Goal: Transaction & Acquisition: Purchase product/service

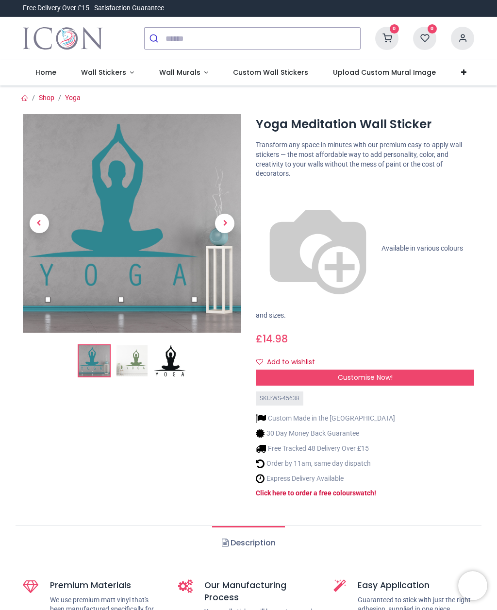
click at [132, 362] on img at bounding box center [131, 360] width 31 height 31
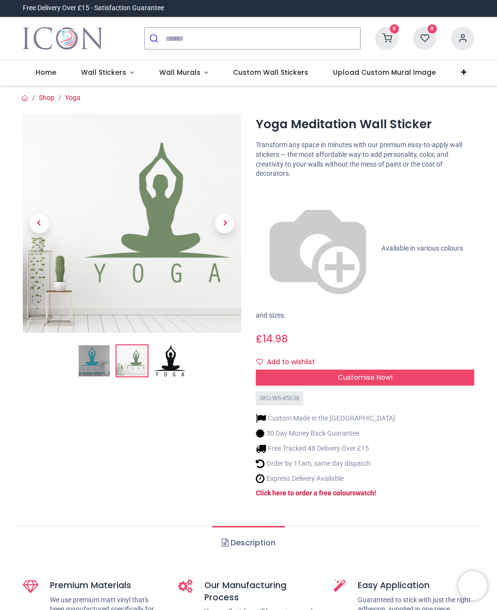
click at [170, 354] on img at bounding box center [169, 360] width 31 height 31
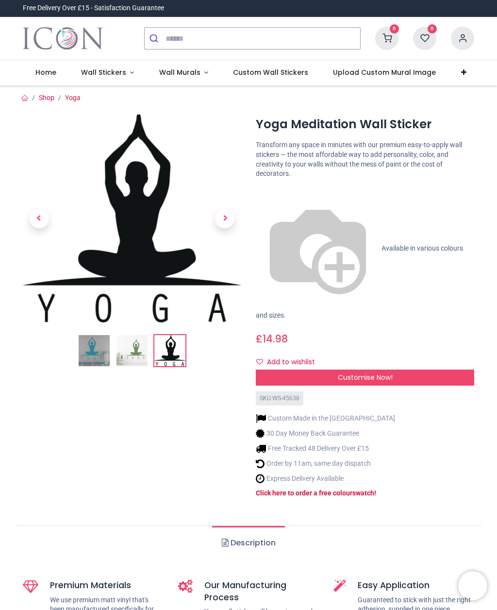
click at [97, 352] on img at bounding box center [94, 350] width 31 height 31
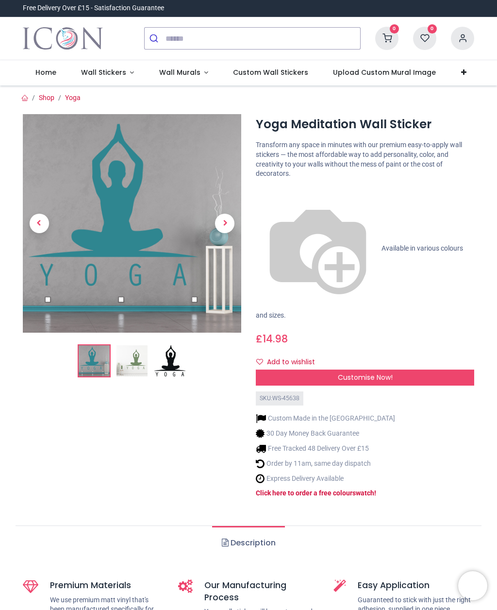
click at [395, 369] on div "Customise Now!" at bounding box center [365, 377] width 218 height 17
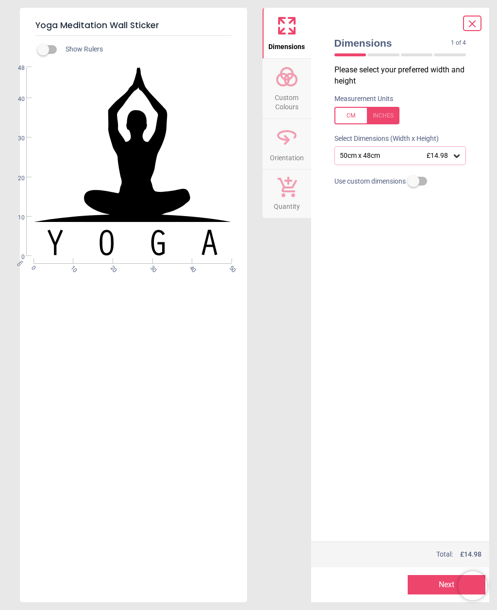
click at [456, 159] on icon at bounding box center [457, 156] width 10 height 10
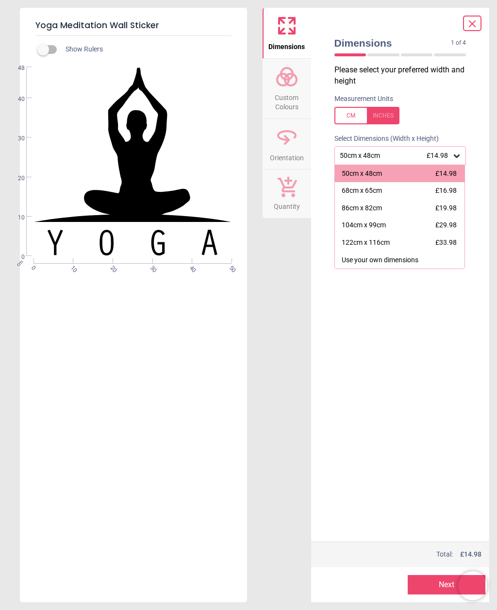
click at [371, 193] on div "68cm x 65cm" at bounding box center [362, 191] width 40 height 10
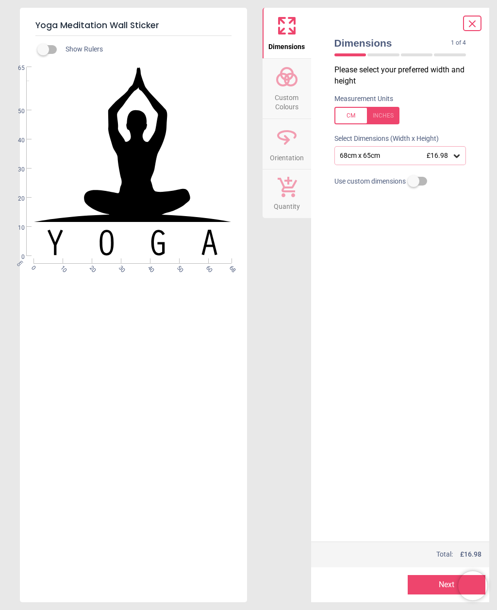
click at [289, 82] on circle at bounding box center [283, 80] width 12 height 12
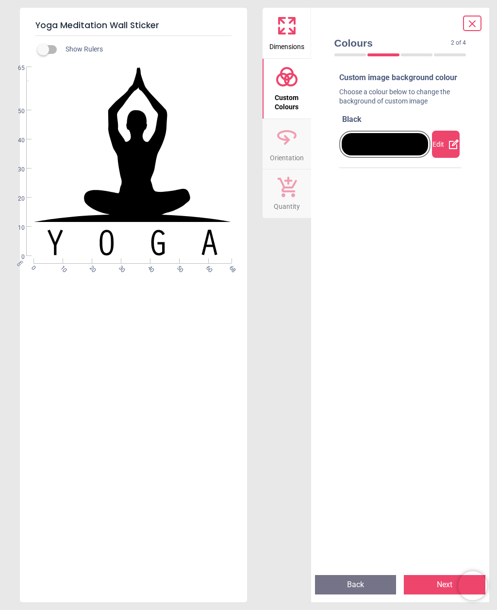
click at [443, 157] on div "Edit" at bounding box center [446, 144] width 28 height 27
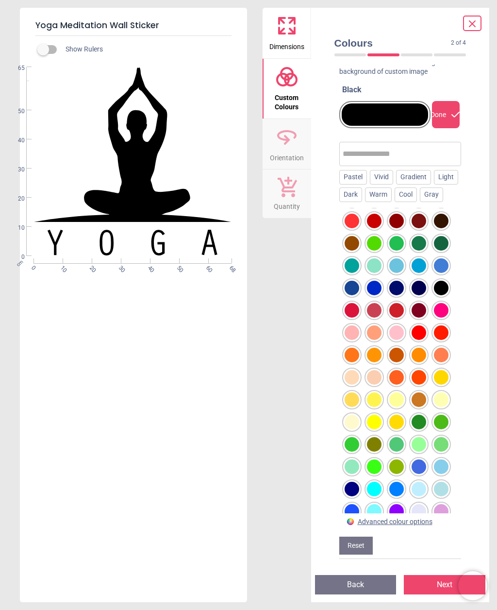
scroll to position [67, 0]
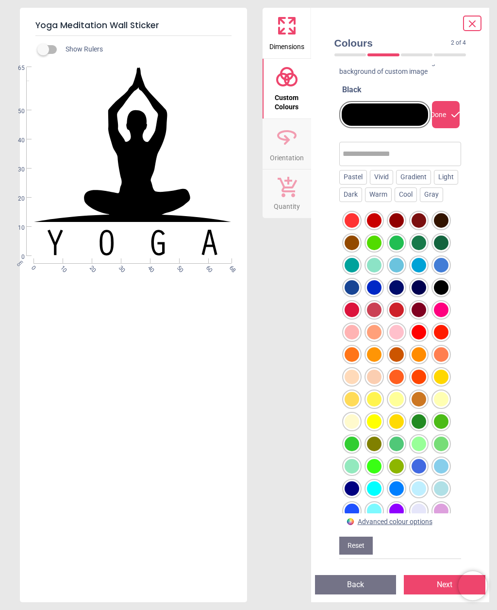
click at [376, 481] on div at bounding box center [374, 488] width 15 height 15
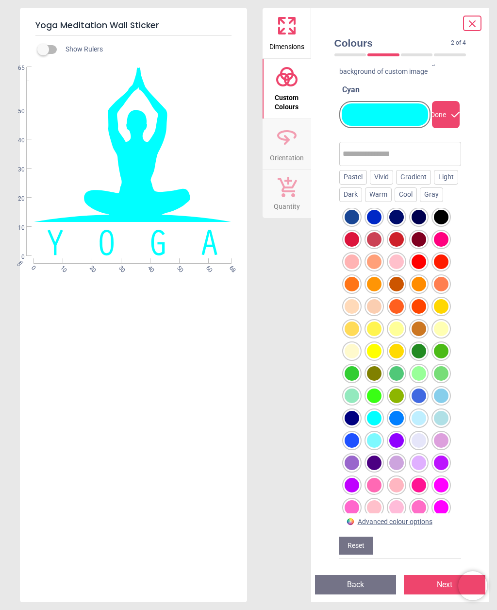
scroll to position [143, 0]
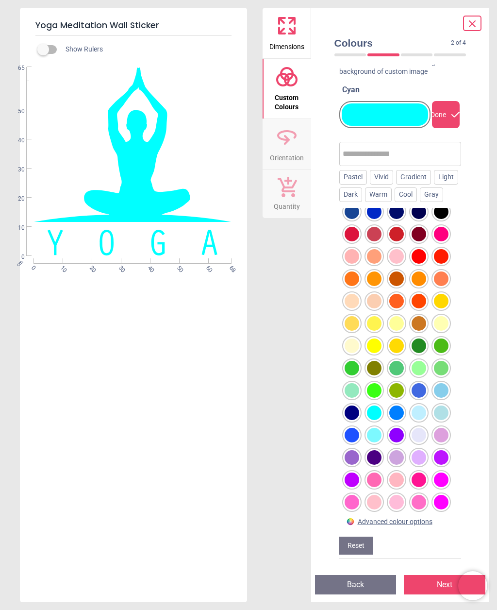
click at [443, 495] on div at bounding box center [441, 502] width 15 height 15
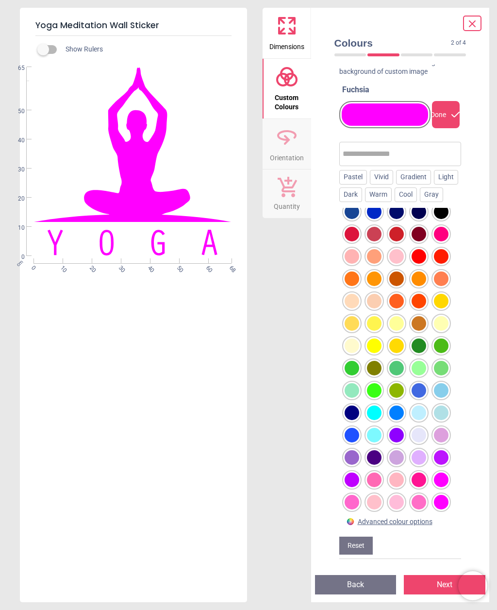
click at [414, 170] on div "Gradient" at bounding box center [413, 177] width 35 height 15
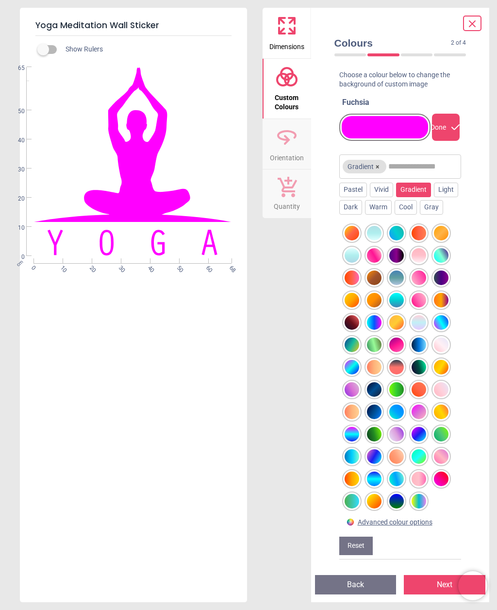
click at [396, 479] on div at bounding box center [396, 478] width 15 height 15
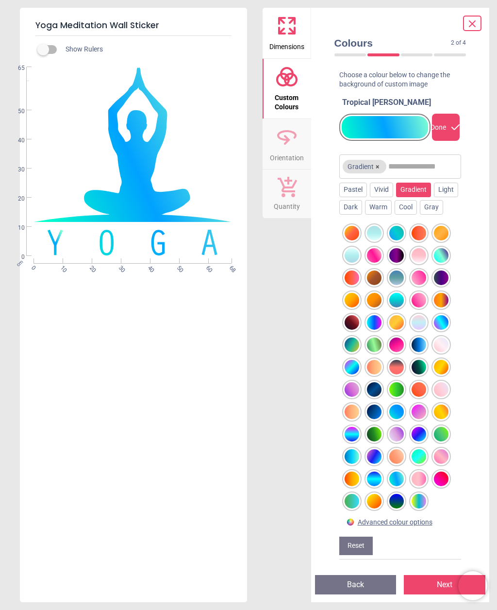
click at [443, 322] on div at bounding box center [441, 322] width 15 height 15
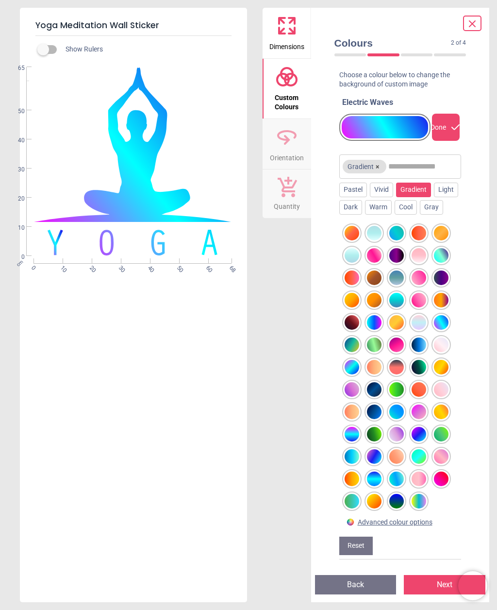
click at [370, 326] on div at bounding box center [374, 322] width 15 height 15
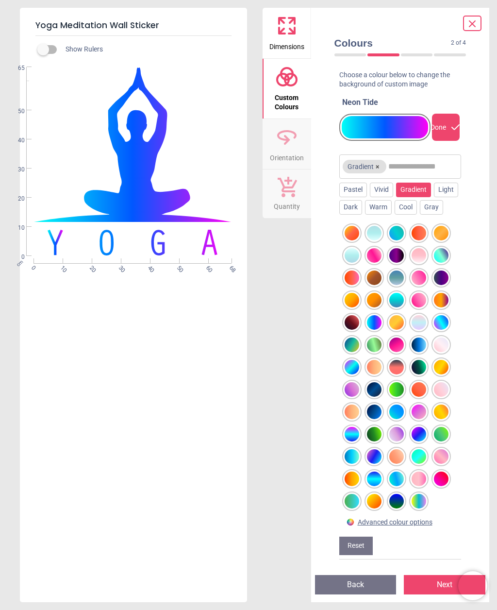
click at [351, 366] on div at bounding box center [352, 367] width 15 height 15
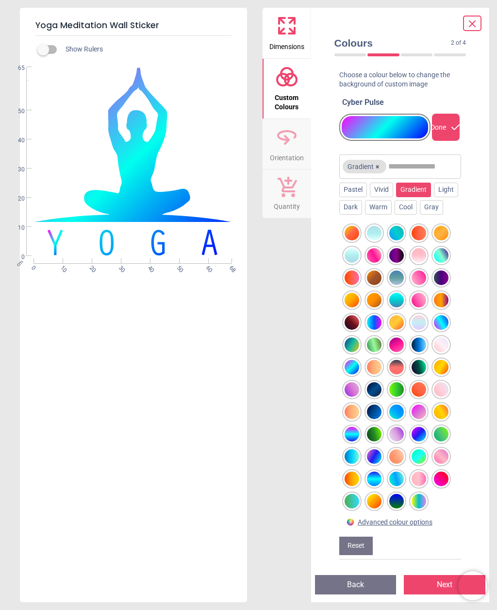
click at [353, 433] on div at bounding box center [352, 434] width 15 height 15
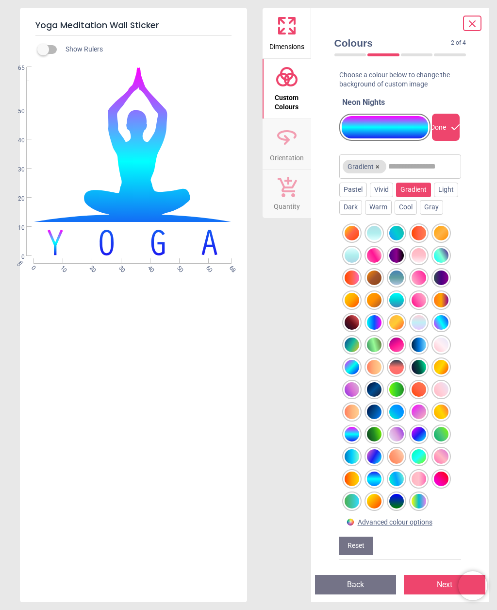
click at [377, 458] on div at bounding box center [374, 456] width 15 height 15
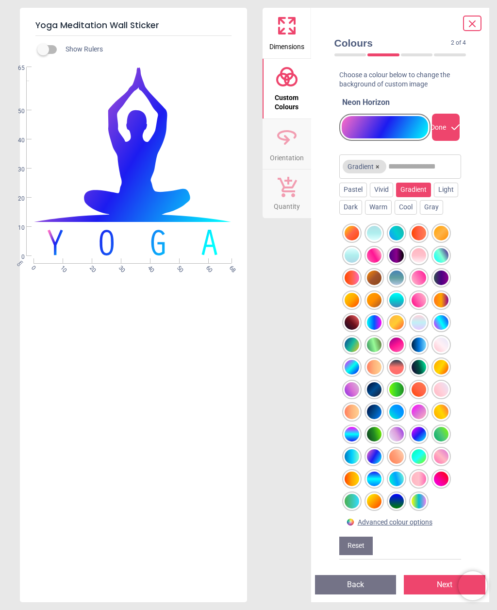
click at [380, 456] on div at bounding box center [374, 456] width 15 height 15
click at [377, 482] on div at bounding box center [374, 478] width 15 height 15
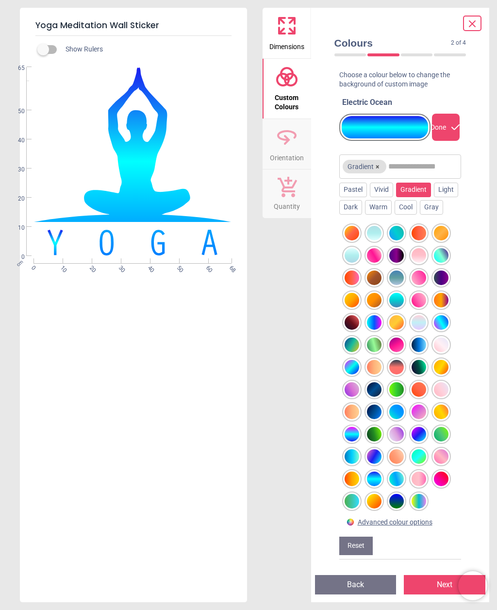
click at [445, 254] on div at bounding box center [441, 255] width 15 height 15
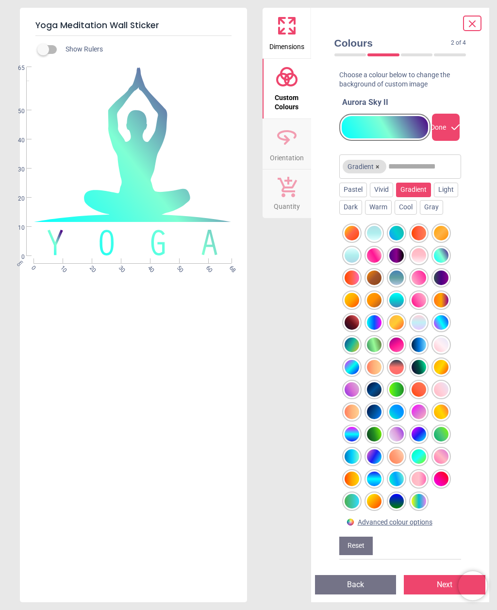
click at [442, 321] on div at bounding box center [441, 322] width 15 height 15
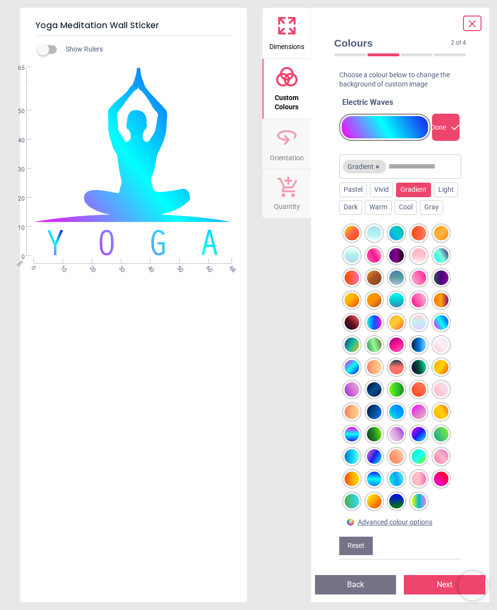
click at [376, 325] on div at bounding box center [374, 322] width 15 height 15
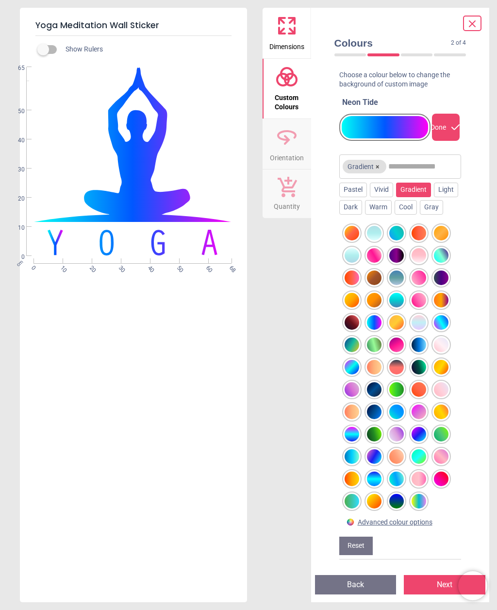
click at [354, 367] on div at bounding box center [352, 367] width 15 height 15
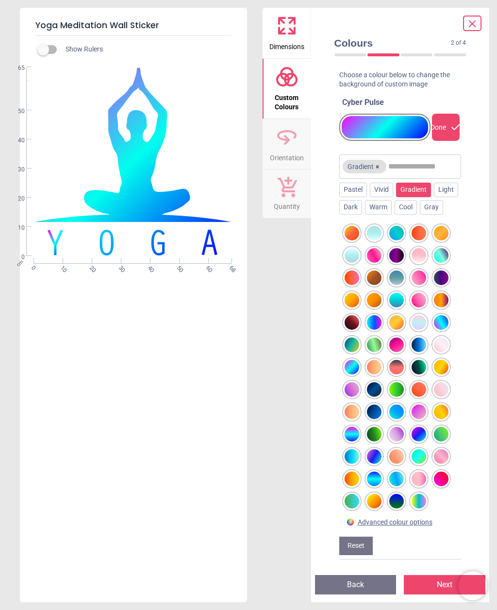
click at [421, 498] on div at bounding box center [419, 501] width 15 height 15
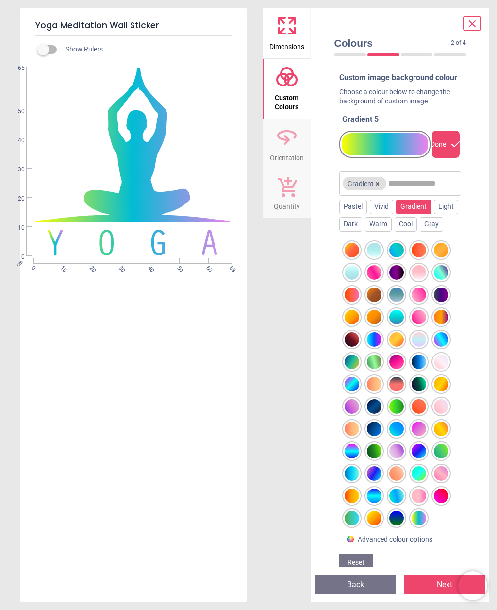
scroll to position [0, 0]
click at [442, 280] on div at bounding box center [441, 272] width 15 height 15
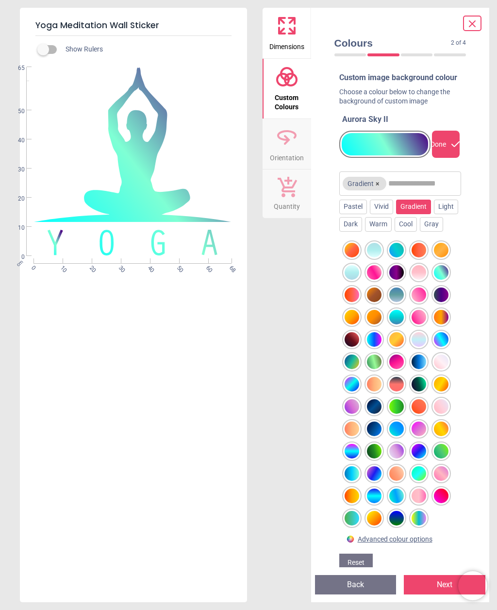
click at [376, 347] on div at bounding box center [374, 339] width 15 height 15
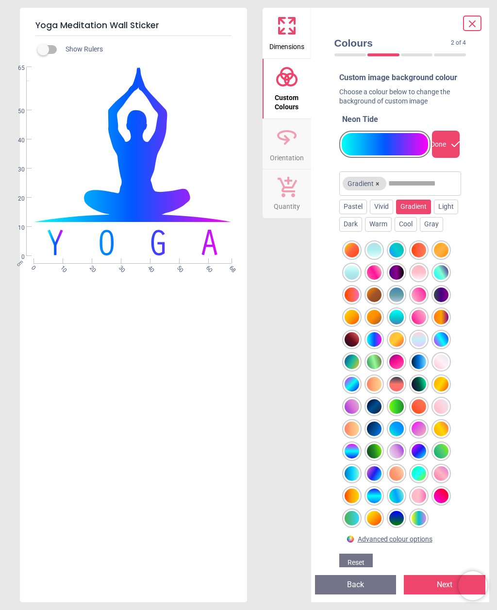
click at [352, 458] on div at bounding box center [352, 451] width 15 height 15
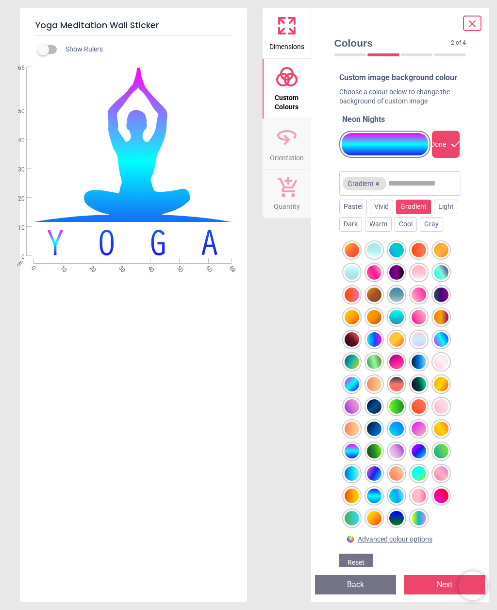
click at [373, 501] on div at bounding box center [374, 495] width 15 height 15
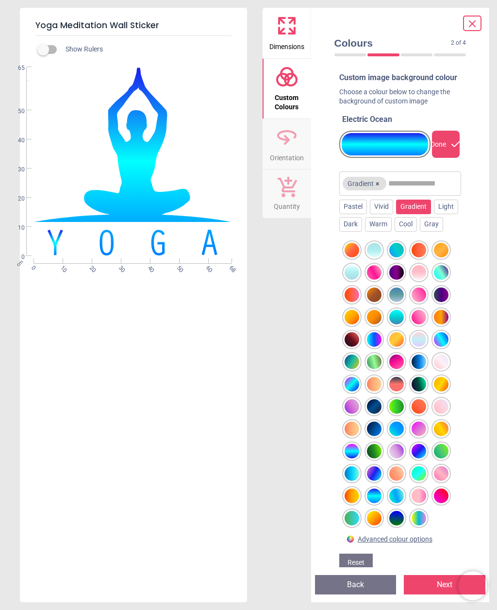
click at [358, 455] on div at bounding box center [352, 451] width 15 height 15
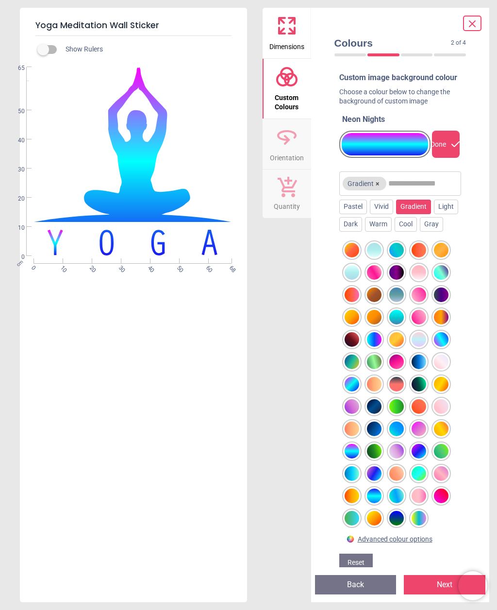
click at [354, 391] on div at bounding box center [352, 384] width 15 height 15
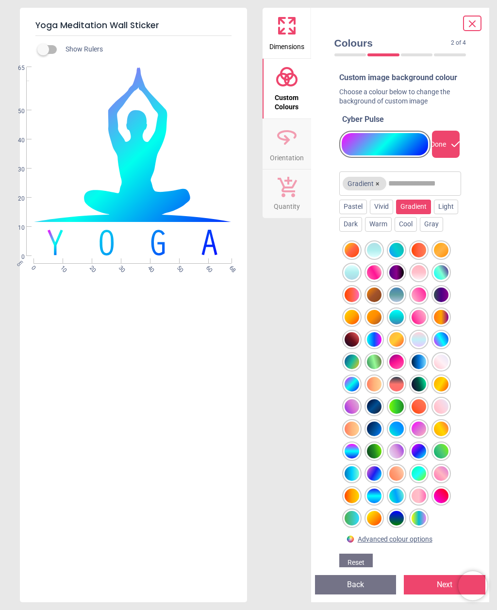
click at [359, 458] on div at bounding box center [352, 451] width 15 height 15
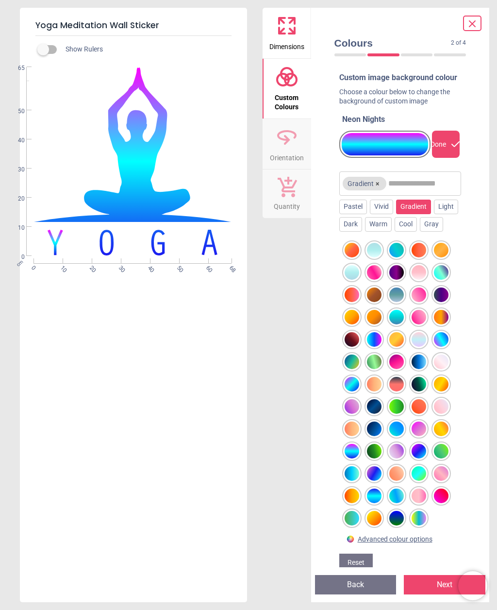
click at [355, 456] on div at bounding box center [352, 451] width 15 height 15
click at [397, 279] on div at bounding box center [396, 272] width 15 height 15
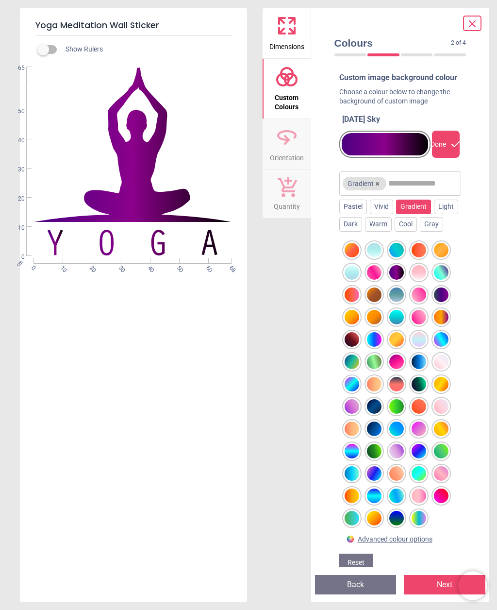
click at [379, 280] on div at bounding box center [374, 272] width 15 height 15
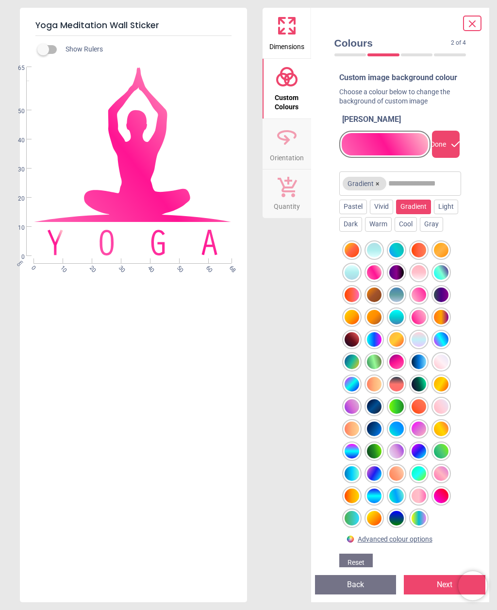
click at [474, 24] on icon at bounding box center [472, 24] width 12 height 12
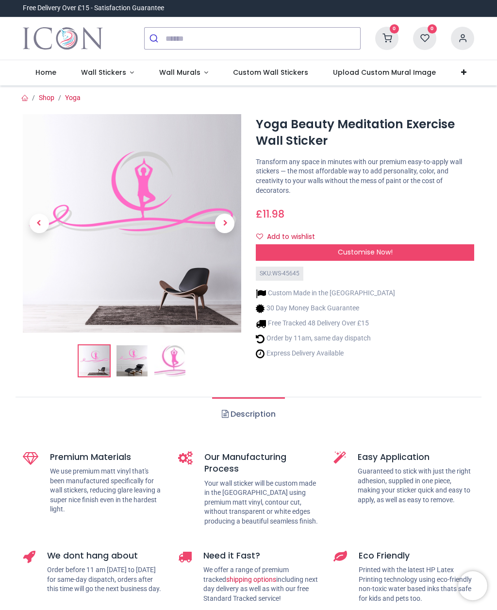
click at [378, 251] on span "Customise Now!" at bounding box center [365, 252] width 55 height 10
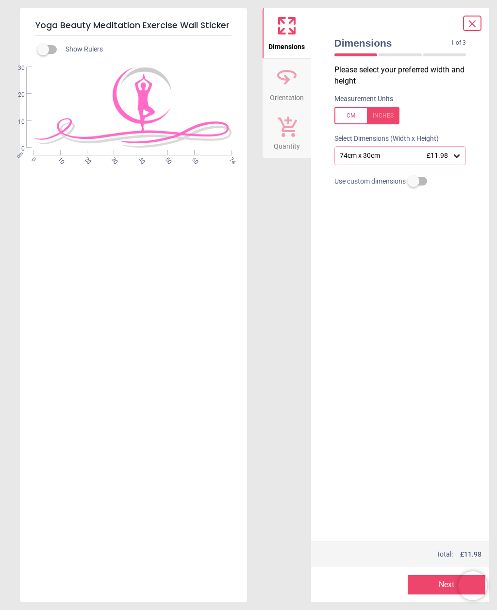
click at [454, 158] on icon at bounding box center [457, 156] width 10 height 10
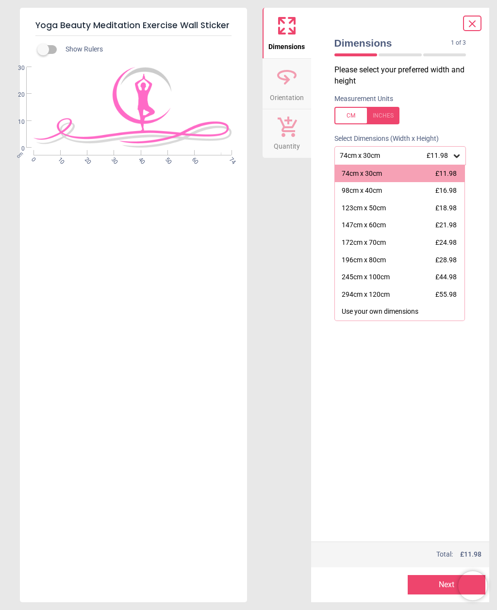
click at [469, 19] on icon at bounding box center [472, 24] width 12 height 12
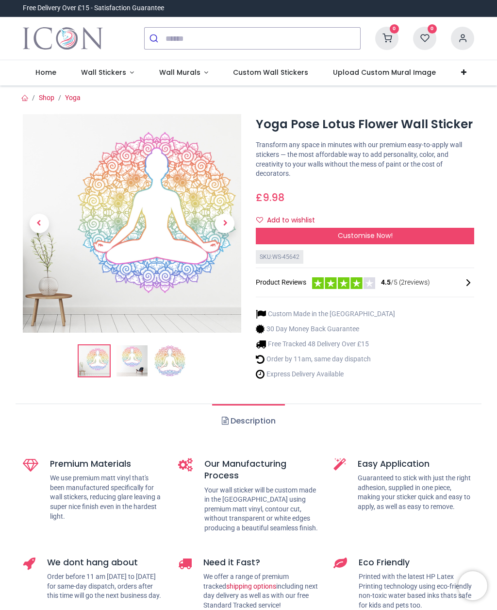
click at [440, 232] on div "Customise Now!" at bounding box center [365, 236] width 218 height 17
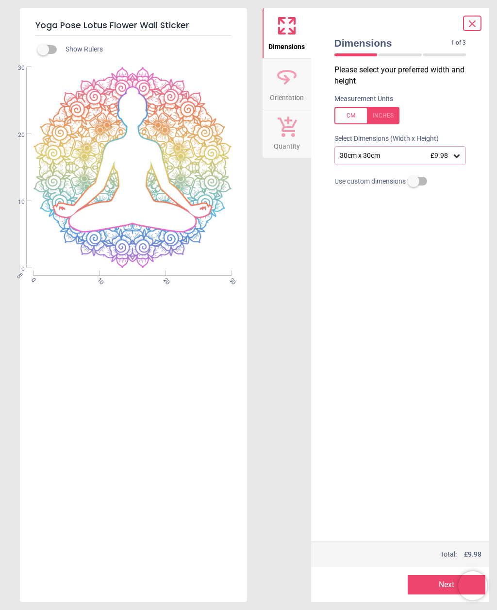
click at [458, 154] on icon at bounding box center [457, 155] width 6 height 3
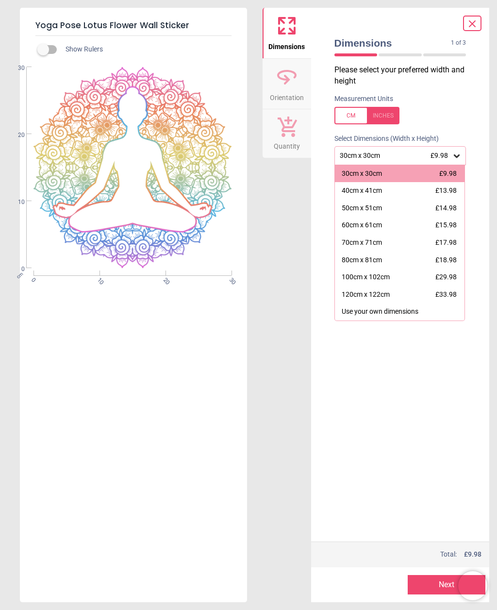
click at [371, 260] on div "80cm x 81cm" at bounding box center [362, 260] width 40 height 10
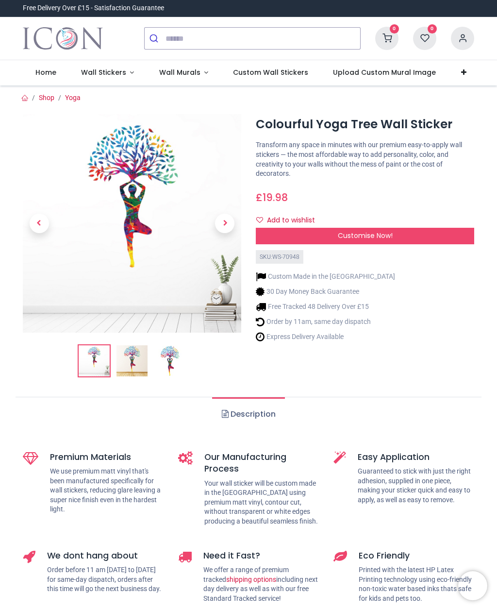
click at [453, 235] on div "Customise Now!" at bounding box center [365, 236] width 218 height 17
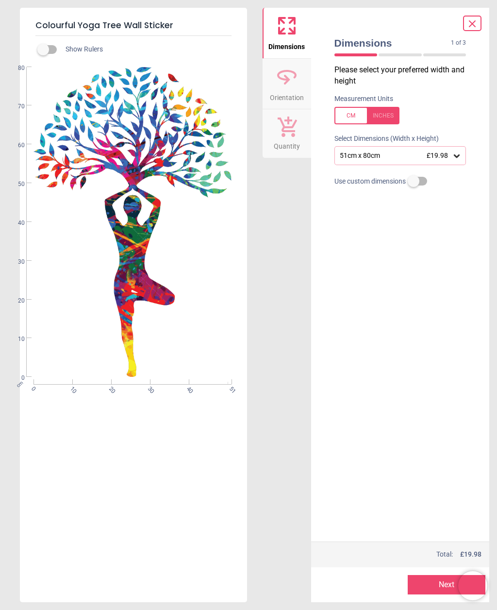
click at [458, 154] on icon at bounding box center [457, 155] width 6 height 3
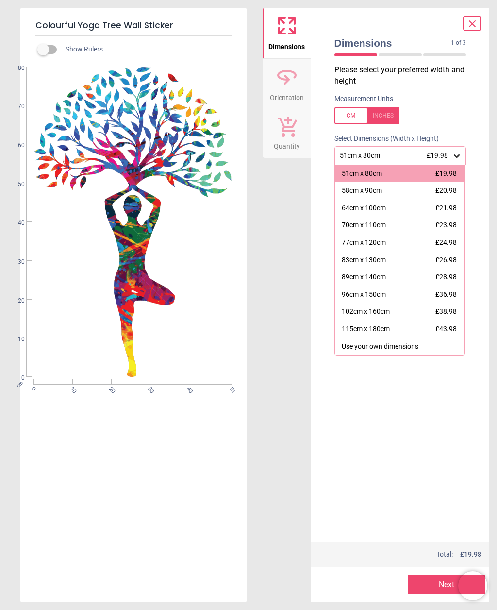
click at [370, 244] on div "77cm x 120cm" at bounding box center [364, 243] width 44 height 10
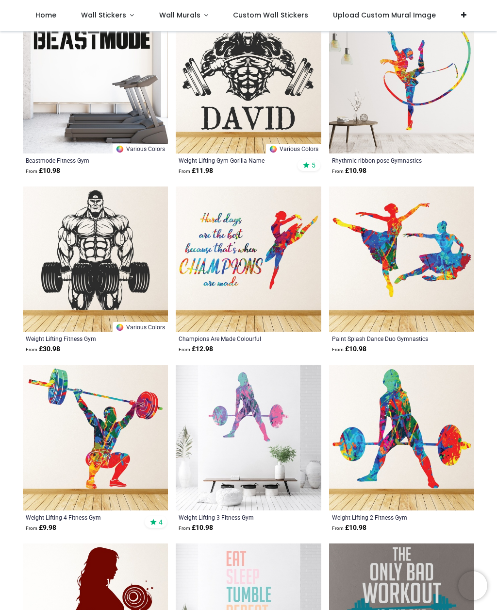
scroll to position [1031, 0]
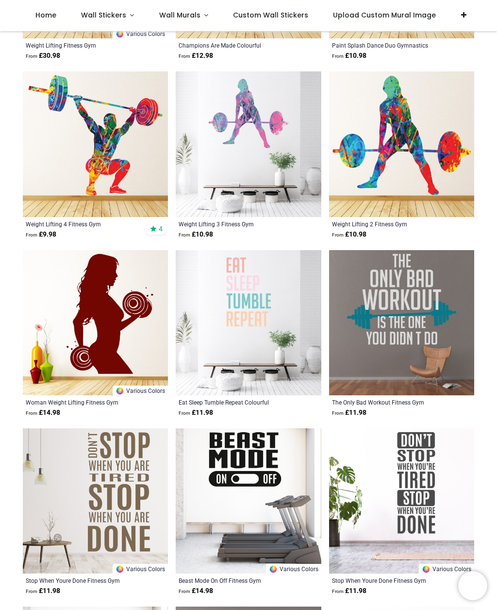
scroll to position [1328, 0]
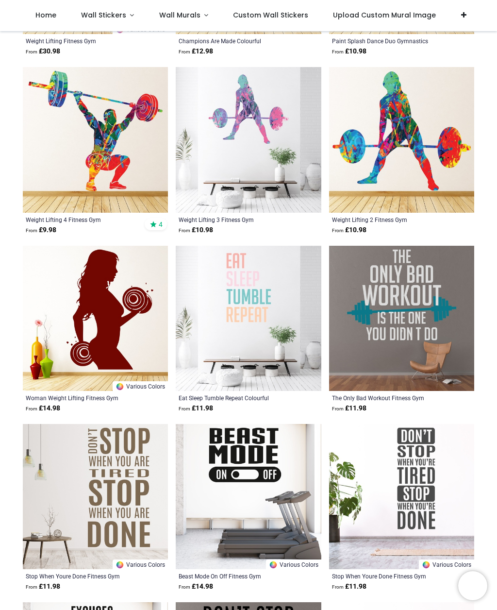
click at [108, 333] on img at bounding box center [95, 318] width 145 height 145
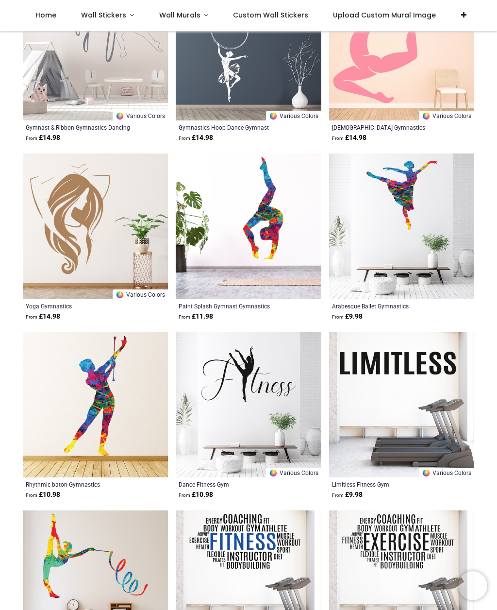
scroll to position [2313, 0]
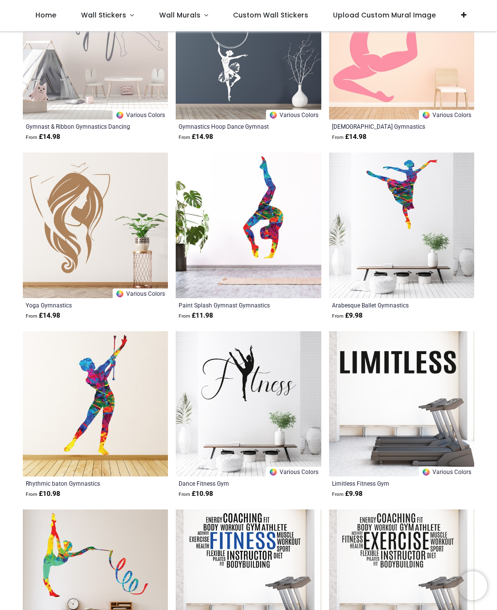
click at [62, 214] on img at bounding box center [95, 224] width 145 height 145
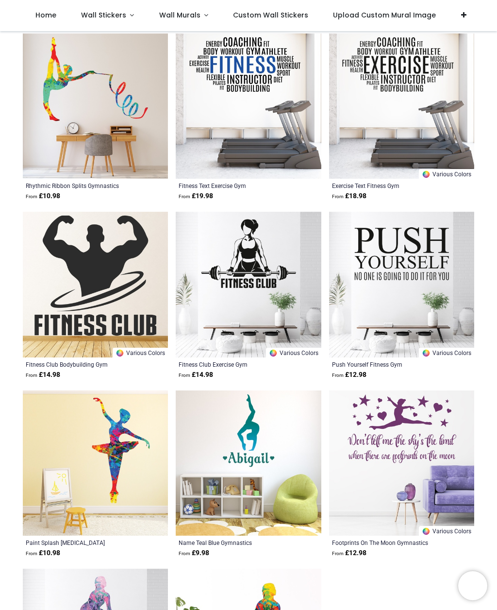
scroll to position [2794, 0]
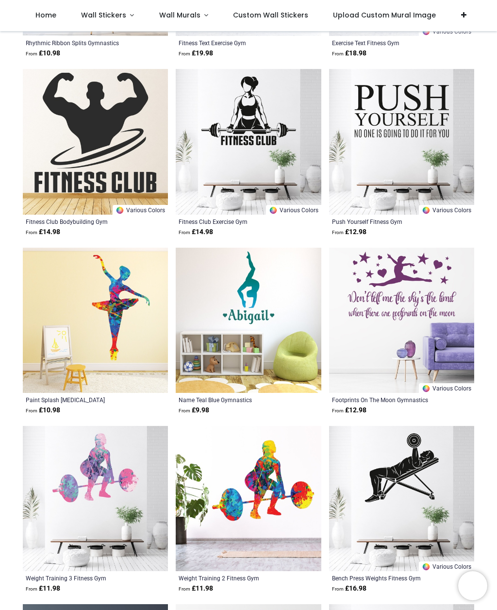
scroll to position [2934, 0]
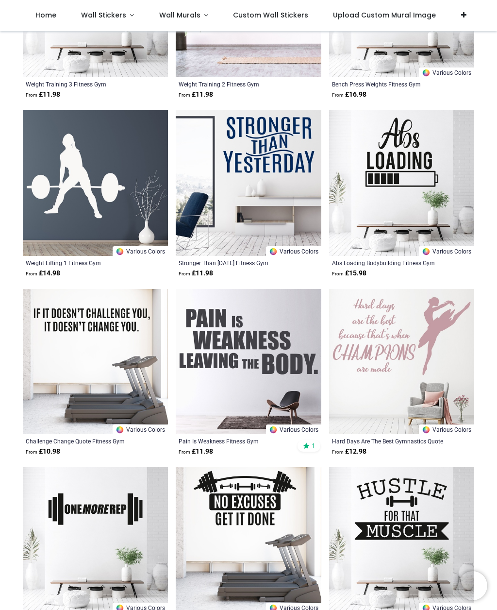
scroll to position [3425, 0]
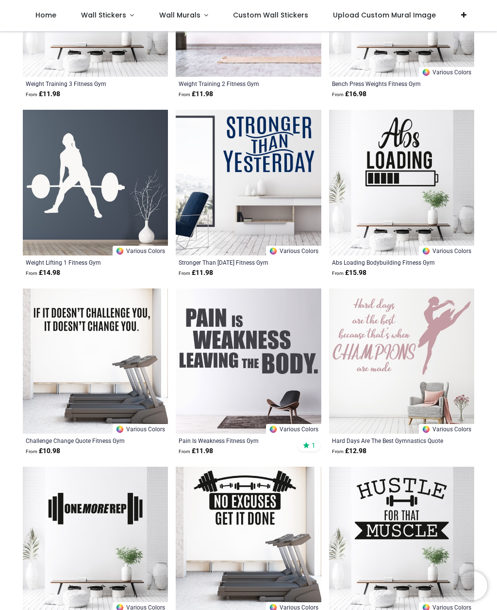
click at [68, 192] on img at bounding box center [95, 182] width 145 height 145
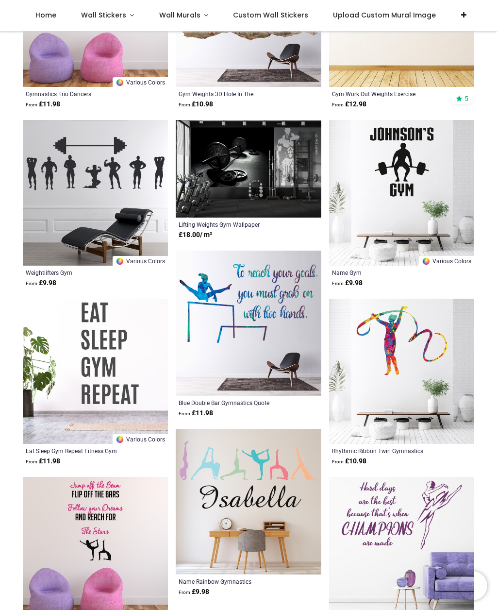
scroll to position [4486, 0]
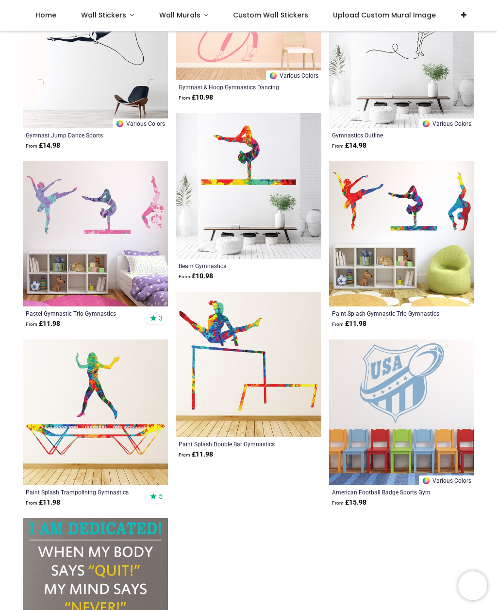
scroll to position [6386, 0]
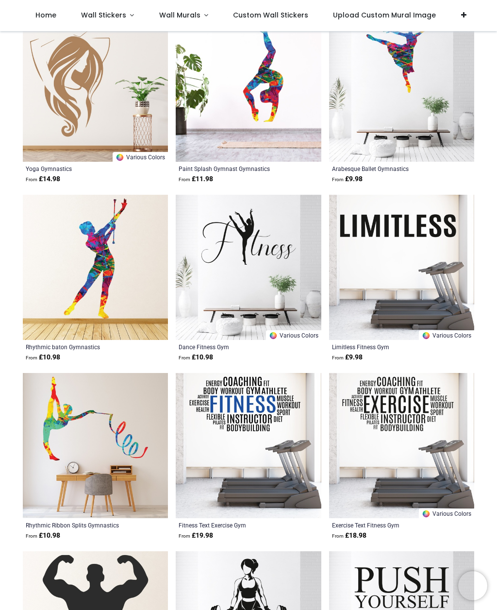
scroll to position [2448, 0]
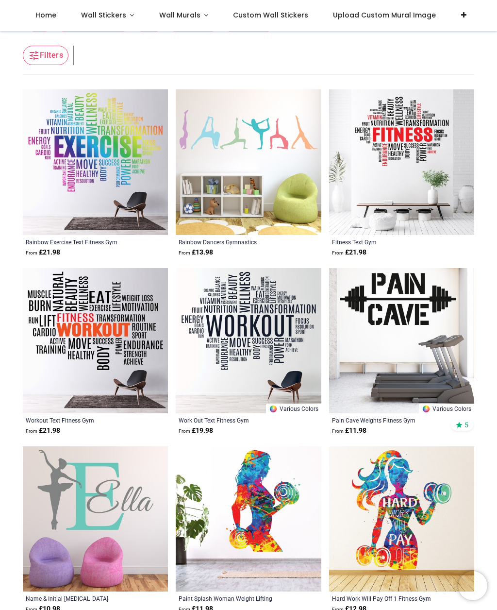
scroll to position [56, 0]
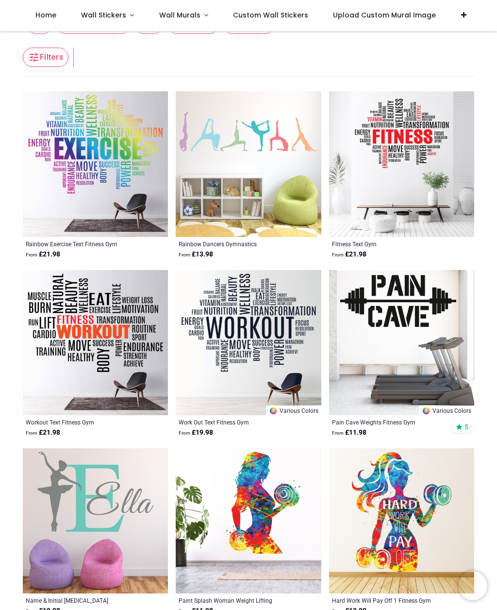
click at [400, 150] on img at bounding box center [401, 163] width 145 height 145
click at [80, 146] on img at bounding box center [95, 163] width 145 height 145
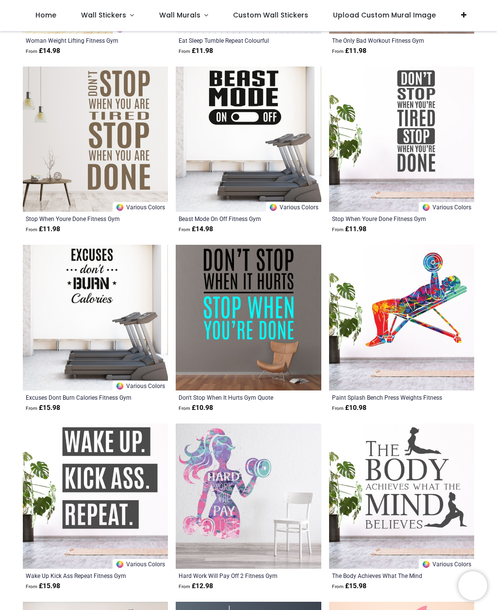
scroll to position [1686, 0]
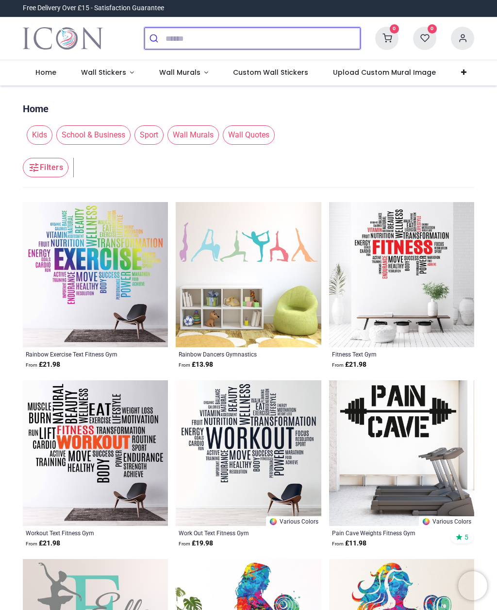
click at [211, 40] on input "search" at bounding box center [262, 38] width 195 height 21
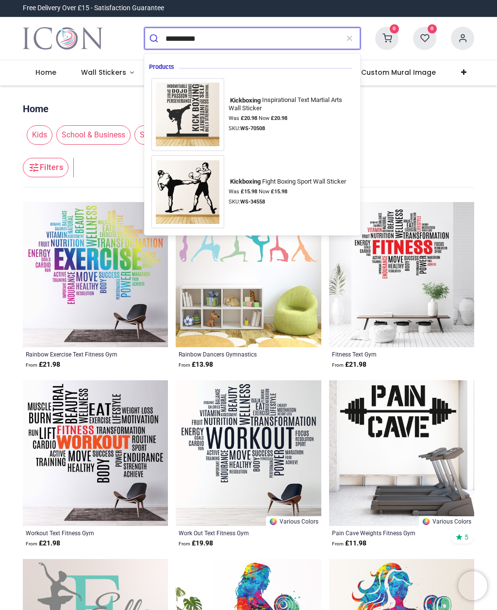
type input "**********"
click at [155, 38] on button "submit" at bounding box center [155, 38] width 21 height 21
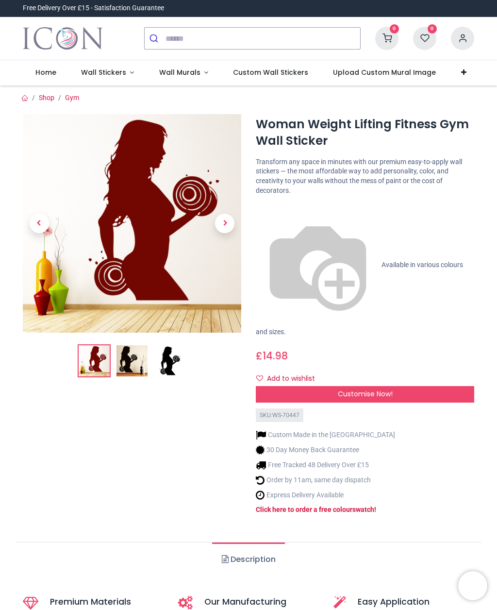
click at [389, 389] on span "Customise Now!" at bounding box center [365, 394] width 55 height 10
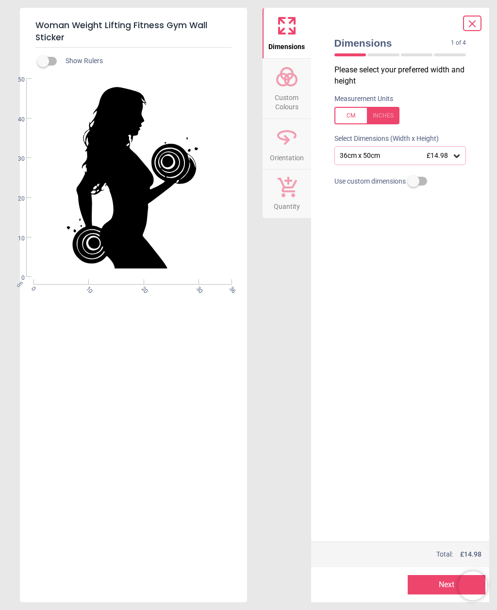
click at [459, 157] on icon at bounding box center [457, 156] width 10 height 10
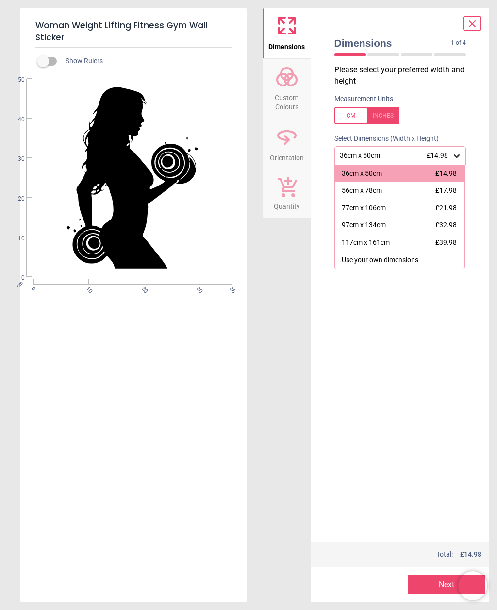
click at [371, 205] on div "77cm x 106cm" at bounding box center [364, 208] width 44 height 10
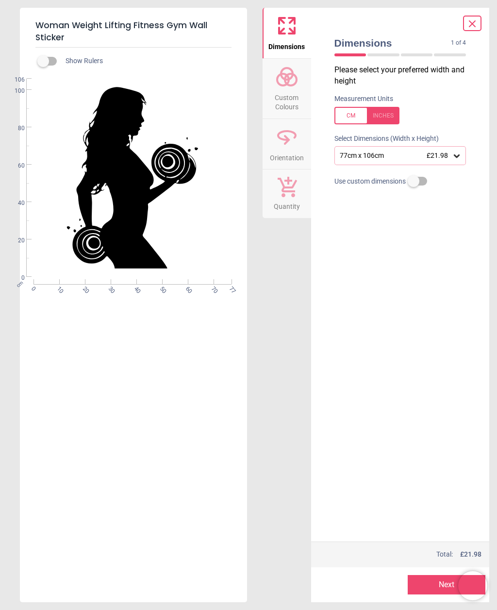
click at [290, 83] on icon at bounding box center [286, 76] width 23 height 23
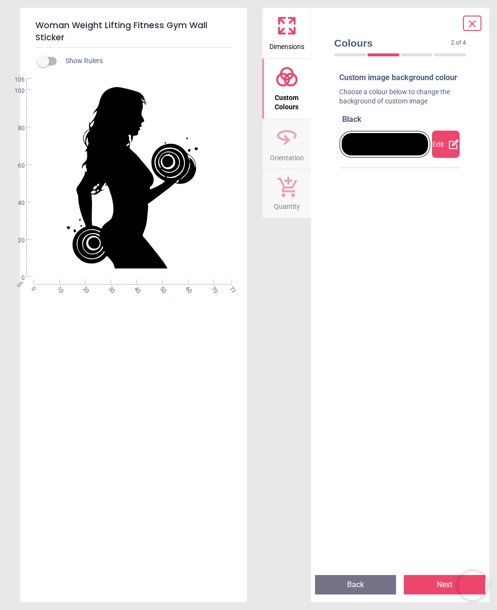
click at [444, 153] on div "Edit" at bounding box center [446, 144] width 28 height 27
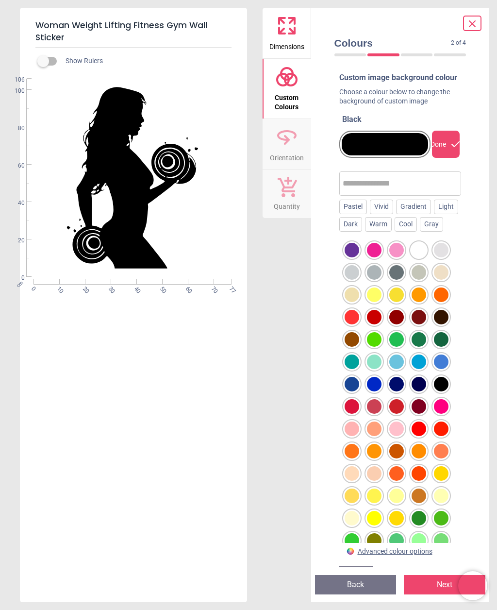
click at [413, 214] on div "Gradient" at bounding box center [413, 206] width 35 height 15
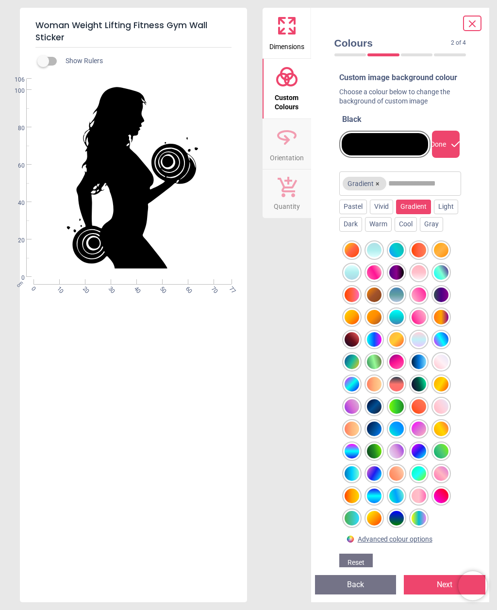
click at [377, 347] on div at bounding box center [374, 339] width 15 height 15
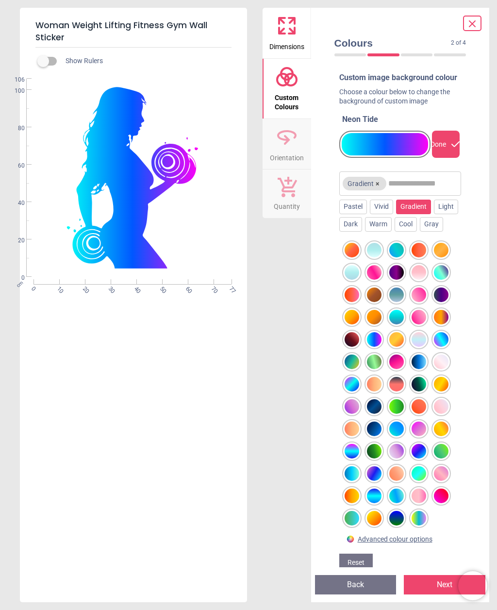
click at [357, 458] on div at bounding box center [352, 451] width 15 height 15
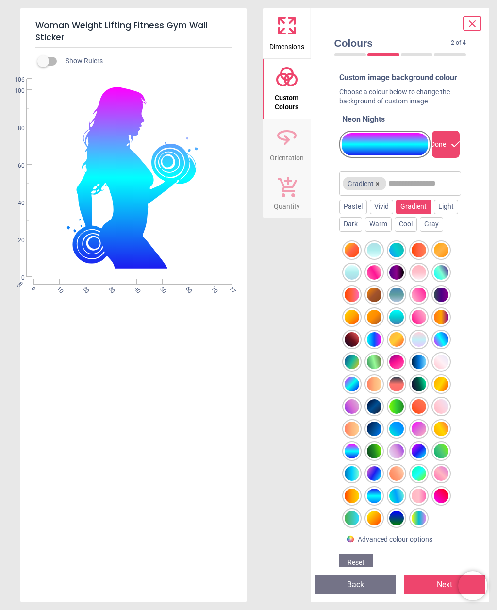
click at [353, 391] on div at bounding box center [352, 384] width 15 height 15
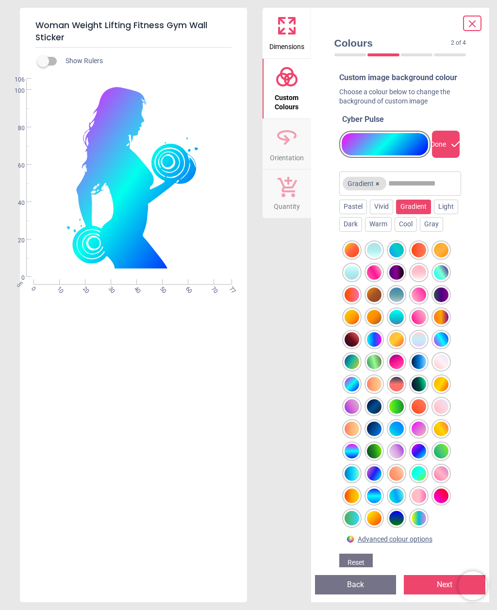
click at [422, 457] on div at bounding box center [419, 451] width 15 height 15
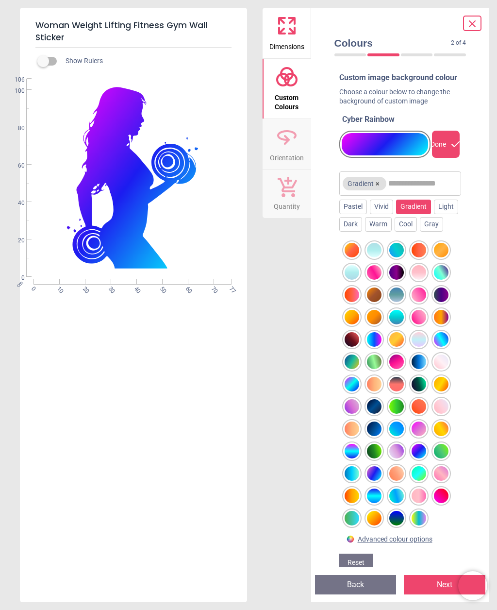
click at [376, 503] on div at bounding box center [374, 495] width 15 height 15
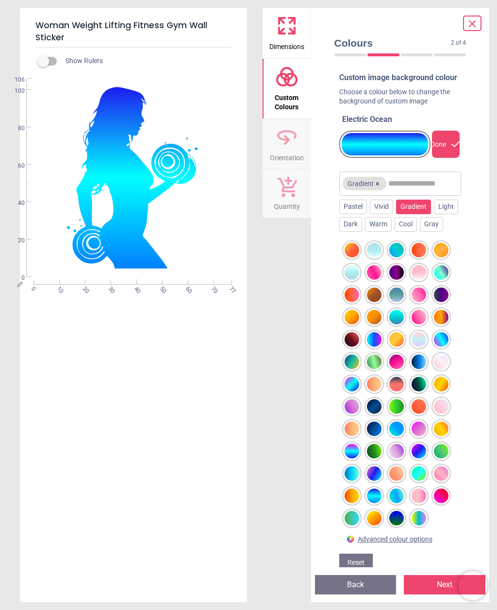
click at [442, 347] on div at bounding box center [441, 339] width 15 height 15
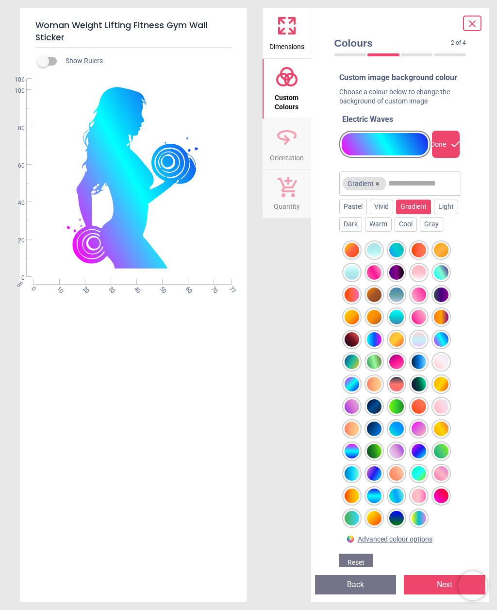
click at [375, 480] on div at bounding box center [374, 473] width 15 height 15
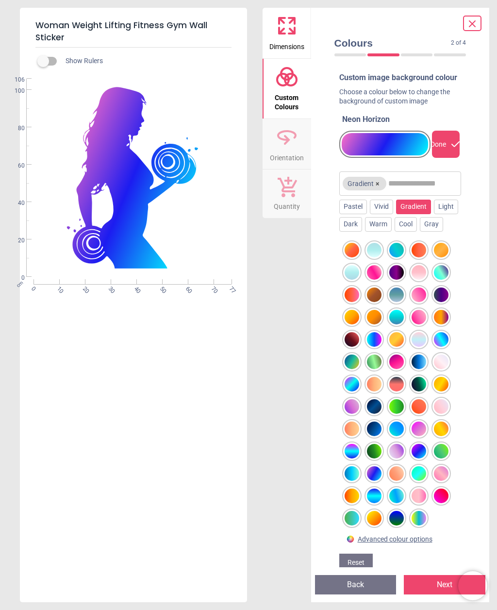
click at [375, 503] on div at bounding box center [374, 495] width 15 height 15
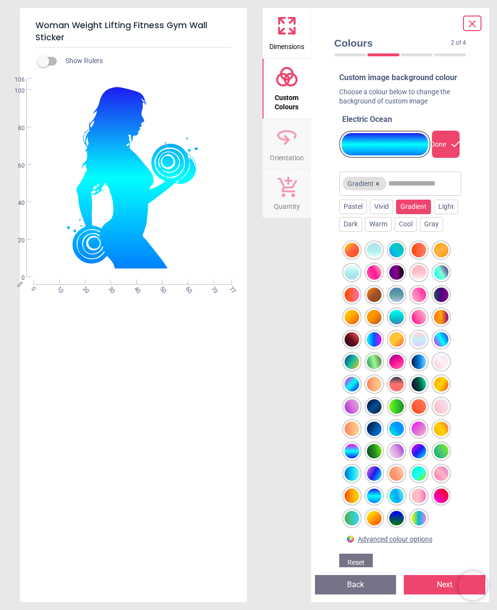
click at [351, 458] on div at bounding box center [352, 451] width 15 height 15
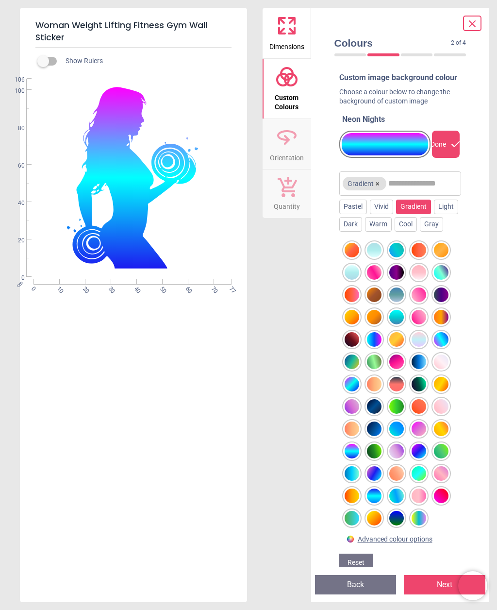
click at [398, 501] on div at bounding box center [396, 495] width 15 height 15
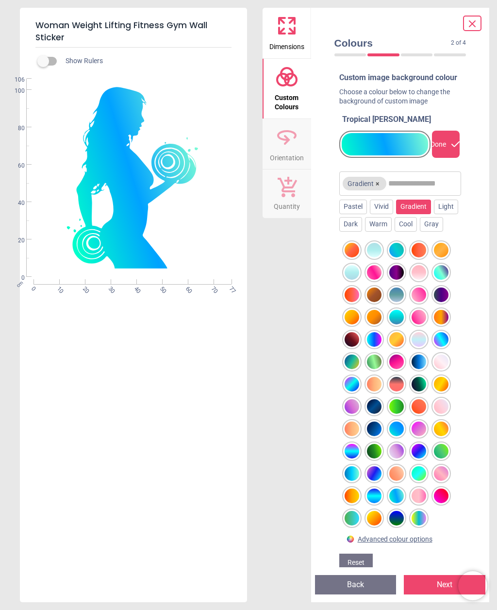
click at [279, 597] on div "Dimensions Custom Colours Orientation Quantity" at bounding box center [287, 305] width 49 height 594
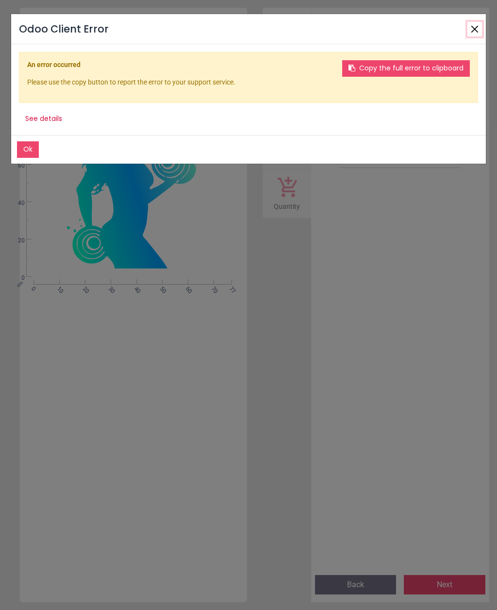
click at [473, 29] on button "Close" at bounding box center [474, 29] width 15 height 15
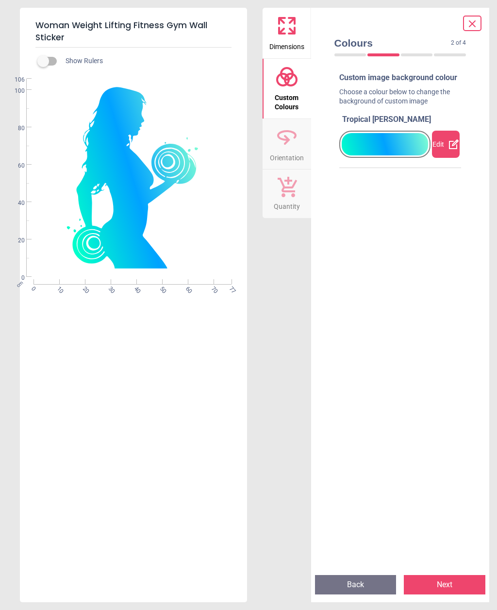
click at [446, 150] on div "Edit" at bounding box center [446, 144] width 28 height 27
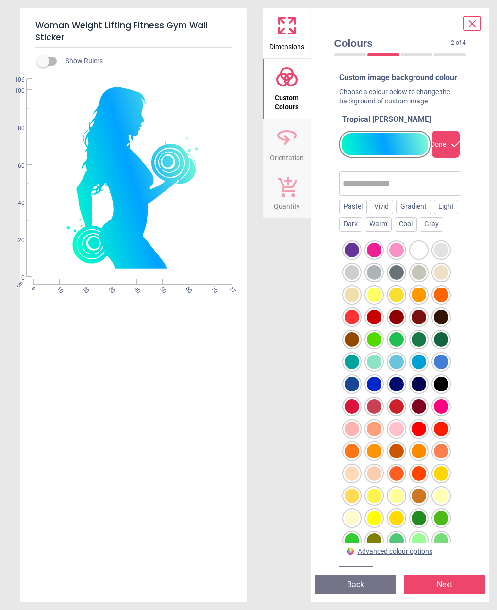
click at [421, 214] on div "Gradient" at bounding box center [413, 206] width 35 height 15
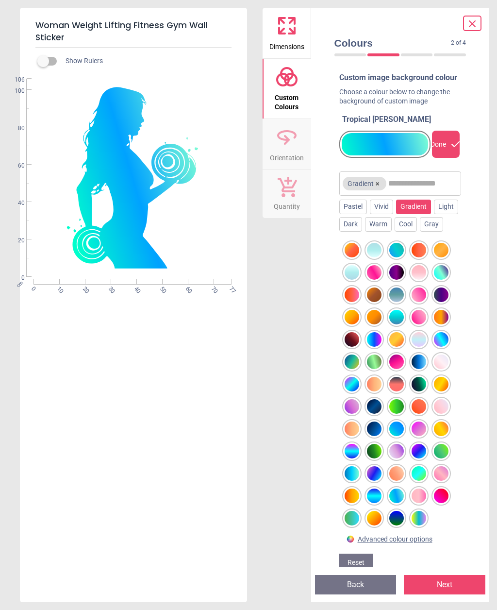
click at [347, 457] on div at bounding box center [352, 451] width 15 height 15
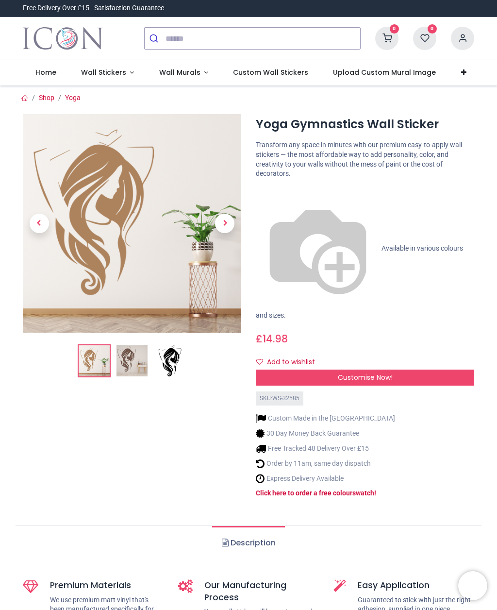
click at [367, 372] on span "Customise Now!" at bounding box center [365, 377] width 55 height 10
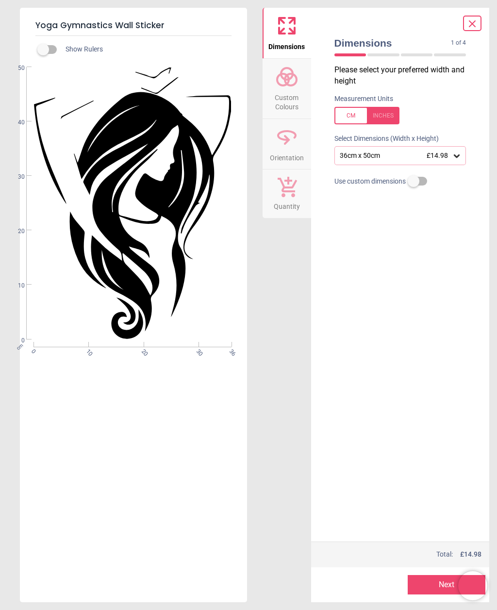
click at [455, 160] on div "36cm x 50cm £14.98" at bounding box center [400, 155] width 132 height 18
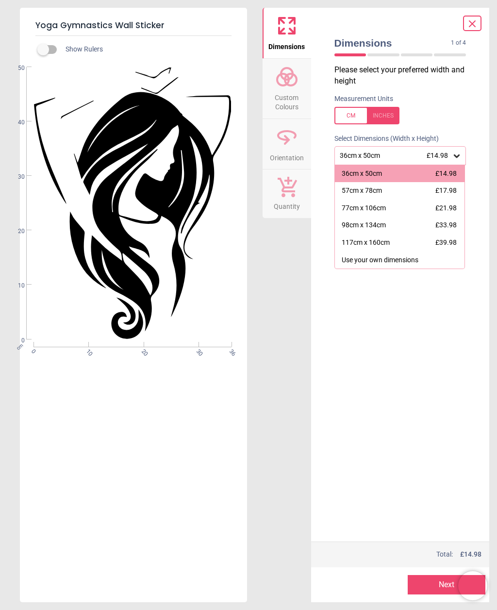
click at [385, 209] on div "77cm x 106cm" at bounding box center [364, 208] width 44 height 10
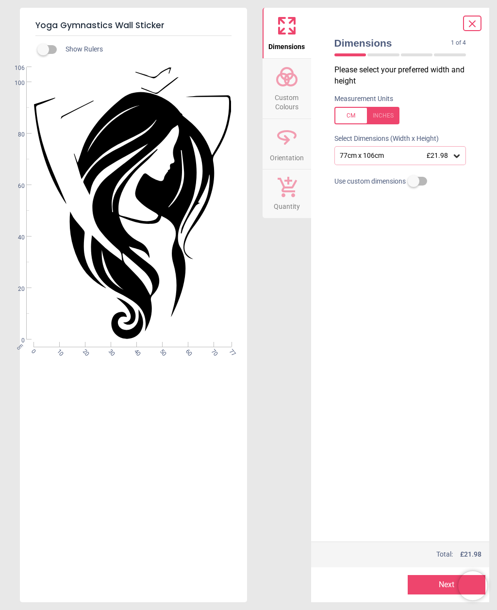
click at [283, 88] on span "Custom Colours" at bounding box center [287, 100] width 47 height 24
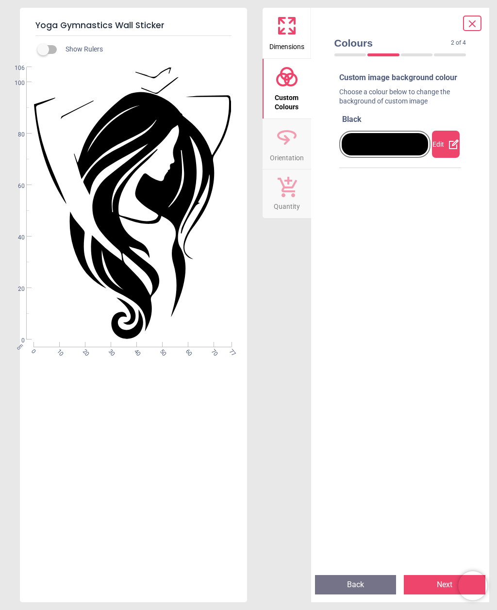
click at [446, 156] on div "Edit" at bounding box center [446, 144] width 28 height 27
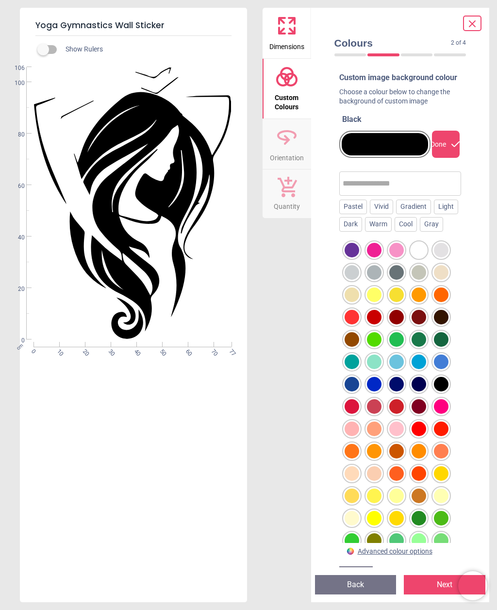
click at [409, 214] on div "Gradient" at bounding box center [413, 206] width 35 height 15
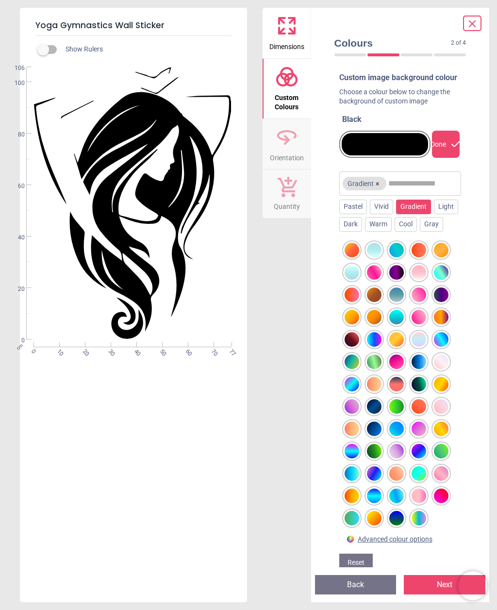
click at [354, 456] on div at bounding box center [352, 451] width 15 height 15
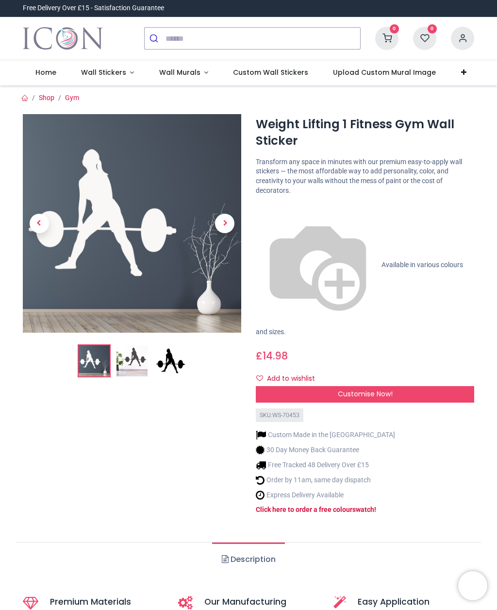
click at [432, 386] on div "Customise Now!" at bounding box center [365, 394] width 218 height 17
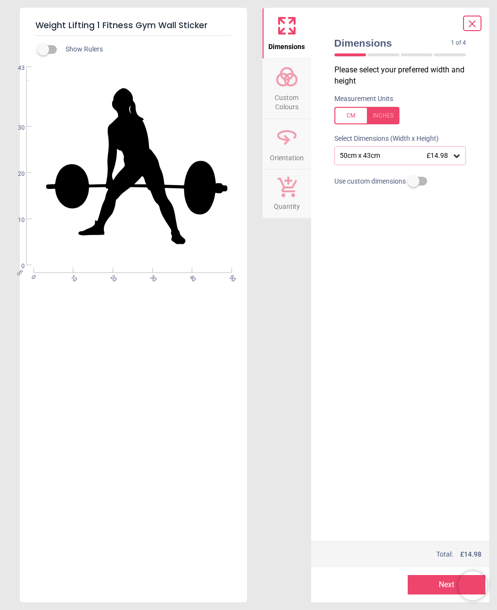
click at [451, 153] on div "50cm x 43cm £14.98" at bounding box center [396, 155] width 114 height 8
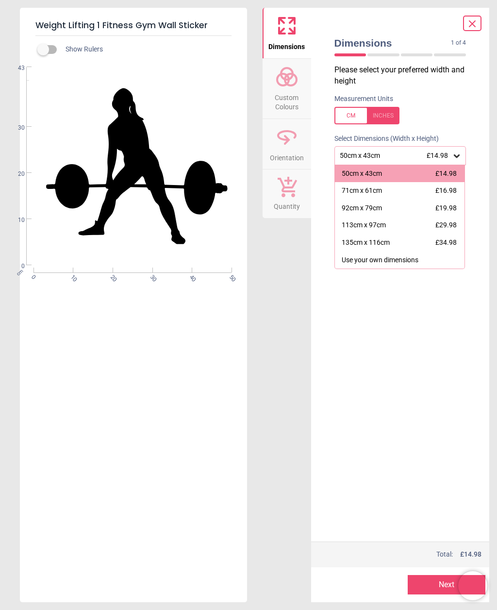
click at [376, 208] on div "92cm x 79cm" at bounding box center [362, 208] width 40 height 10
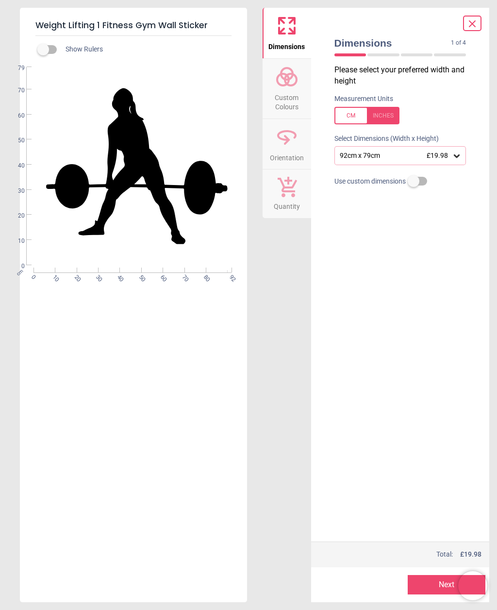
click at [285, 84] on circle at bounding box center [283, 80] width 12 height 12
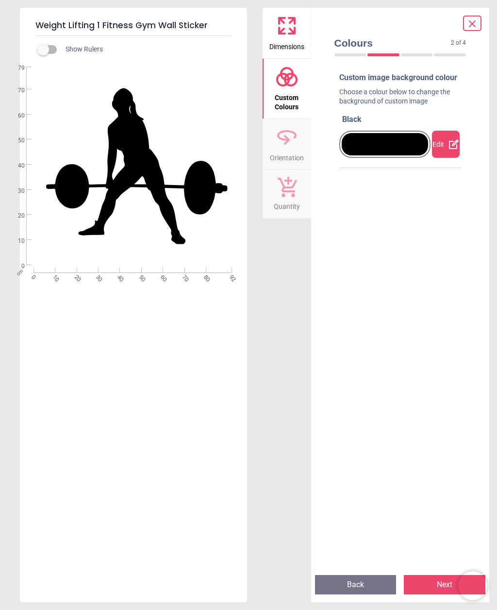
click at [443, 144] on div "Edit" at bounding box center [446, 144] width 28 height 27
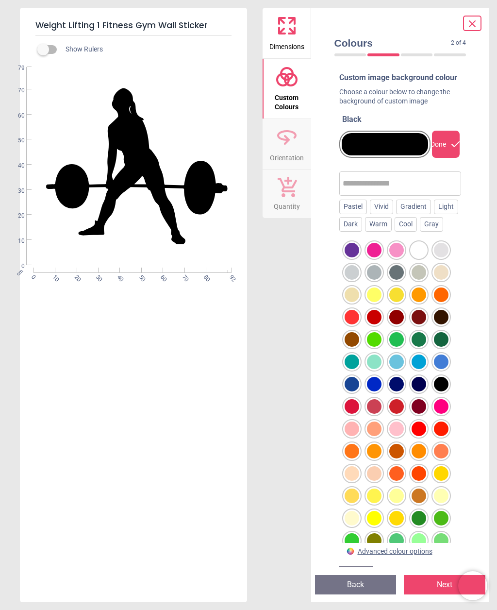
click at [411, 214] on div "Gradient" at bounding box center [413, 206] width 35 height 15
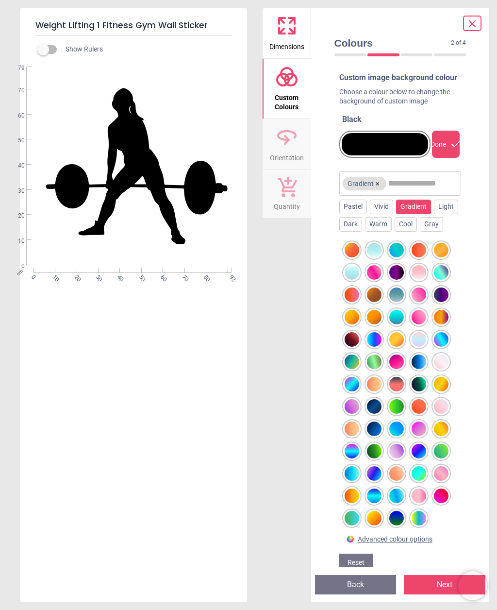
click at [354, 458] on div at bounding box center [352, 451] width 15 height 15
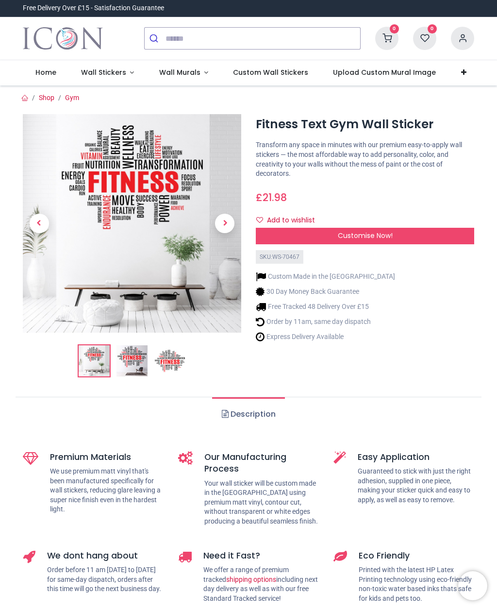
click at [366, 235] on span "Customise Now!" at bounding box center [365, 236] width 55 height 10
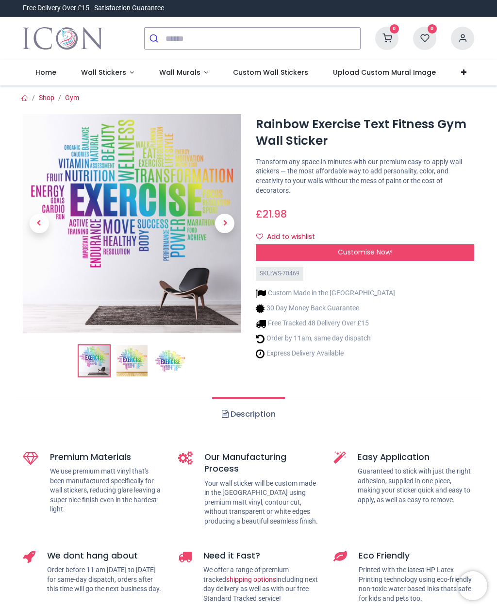
click at [360, 253] on span "Customise Now!" at bounding box center [365, 252] width 55 height 10
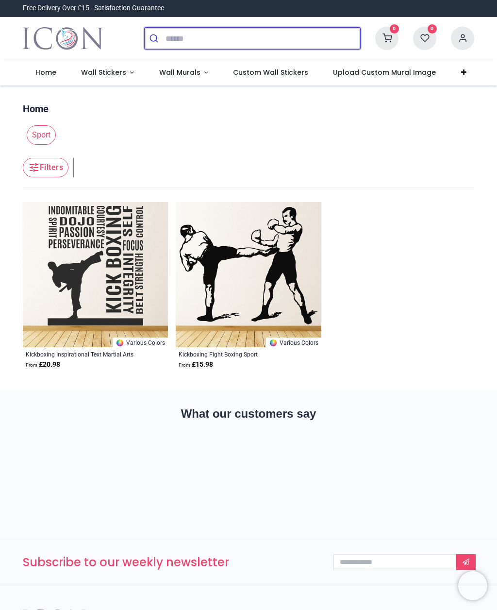
click at [190, 42] on input "search" at bounding box center [262, 38] width 195 height 21
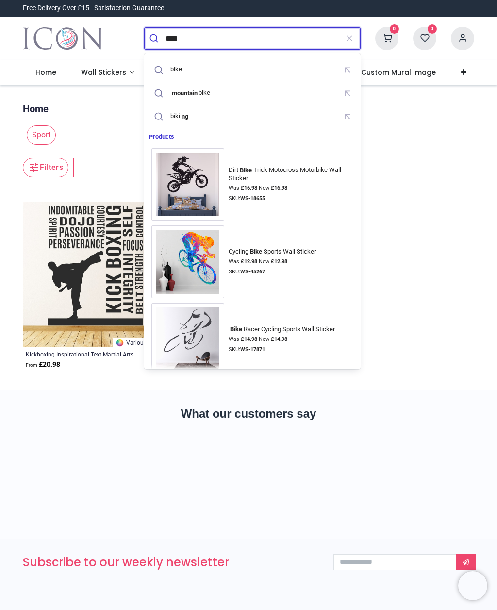
type input "****"
click at [155, 38] on button "submit" at bounding box center [155, 38] width 21 height 21
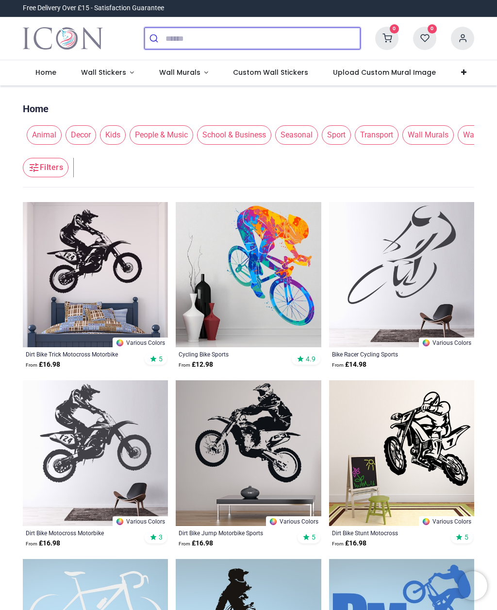
click at [193, 37] on input "search" at bounding box center [262, 38] width 195 height 21
type input "**********"
click at [155, 38] on button "submit" at bounding box center [155, 38] width 21 height 21
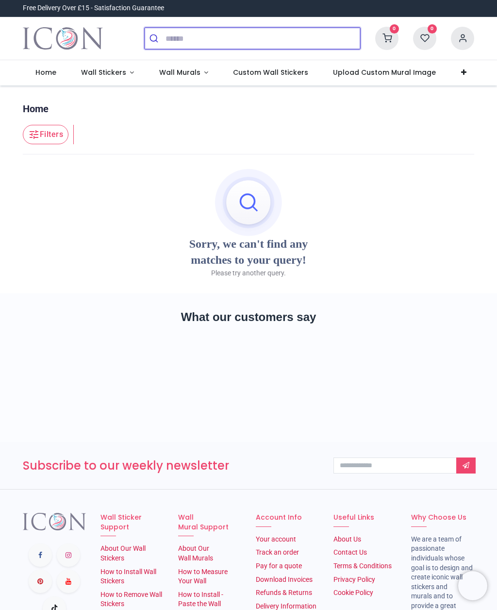
click at [216, 36] on input "search" at bounding box center [262, 38] width 195 height 21
click at [130, 72] on link "Wall Stickers" at bounding box center [107, 72] width 78 height 25
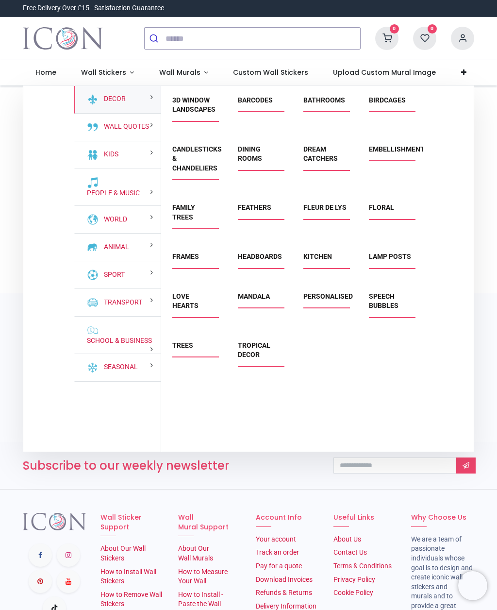
click at [189, 310] on link "Love Hearts" at bounding box center [185, 300] width 26 height 17
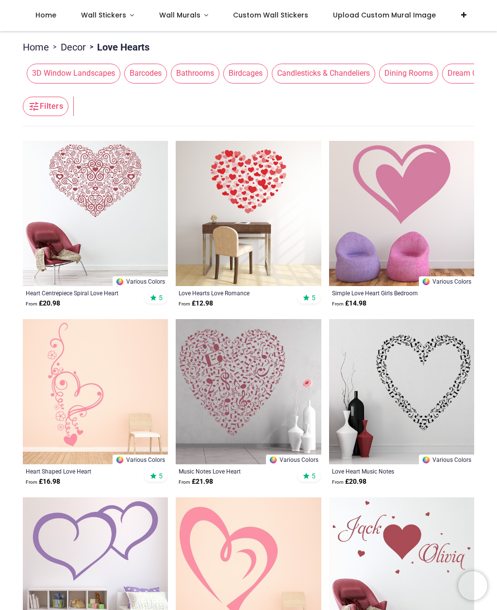
scroll to position [96, 0]
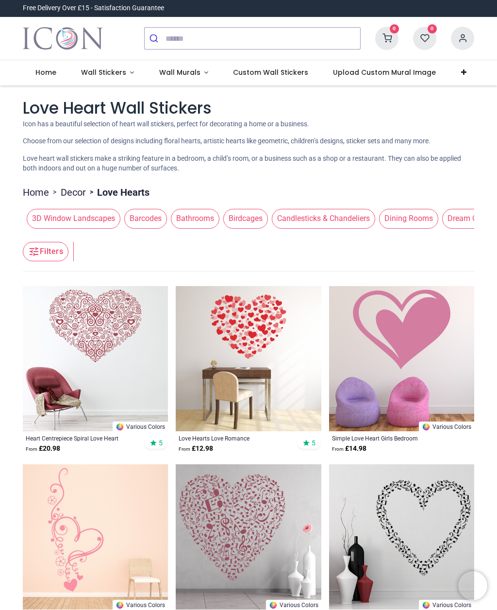
click at [113, 68] on span "Wall Stickers" at bounding box center [103, 72] width 45 height 10
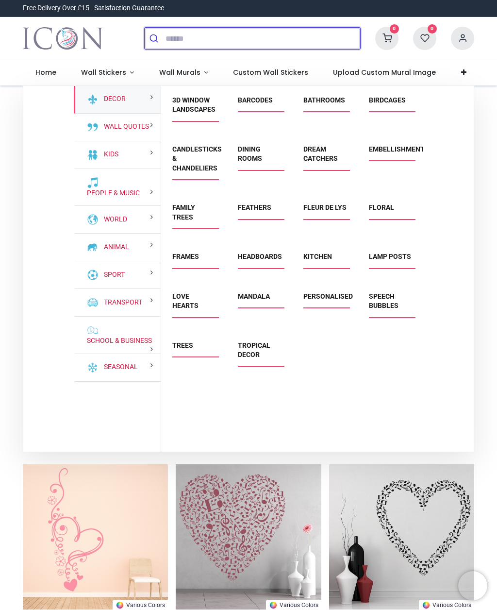
click at [189, 35] on input "search" at bounding box center [262, 38] width 195 height 21
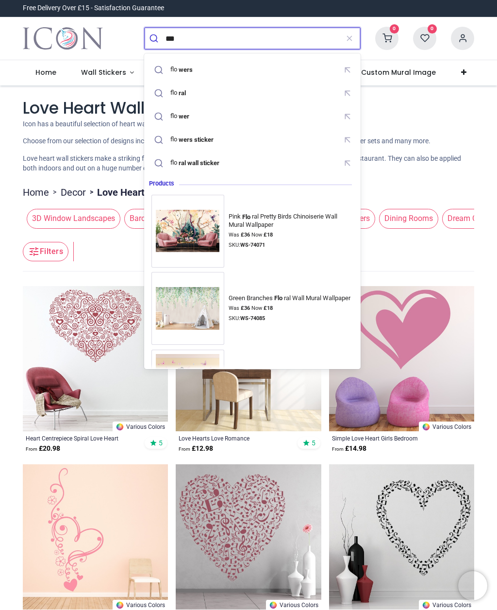
click at [188, 68] on mark "wers" at bounding box center [185, 70] width 17 height 10
type input "*******"
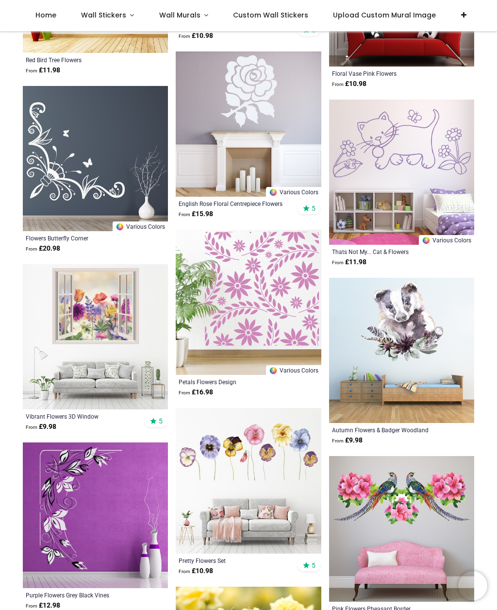
scroll to position [6583, 0]
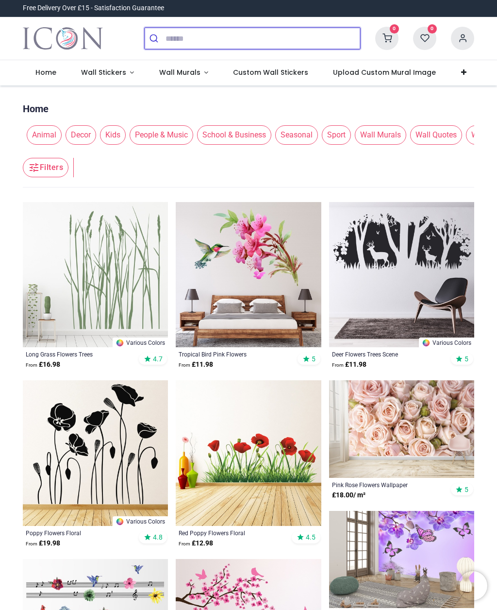
click at [200, 39] on input "search" at bounding box center [262, 38] width 195 height 21
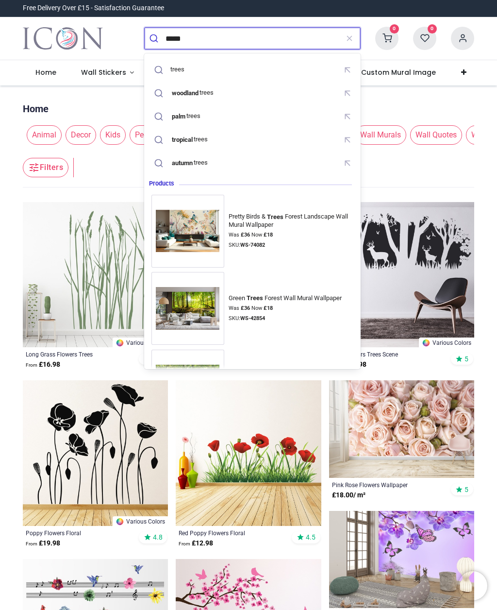
type input "*****"
click at [155, 38] on button "submit" at bounding box center [155, 38] width 21 height 21
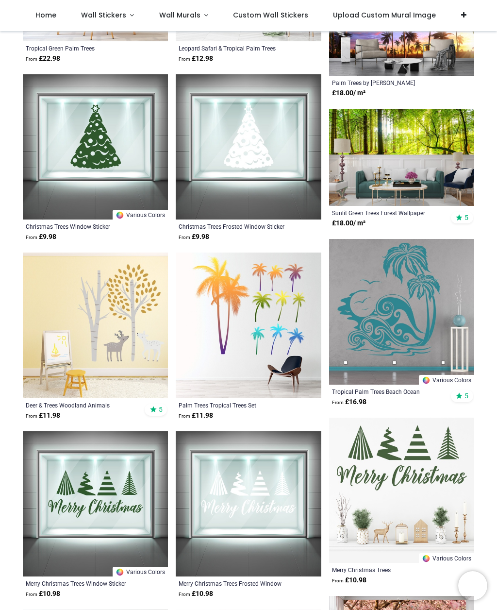
scroll to position [1226, 0]
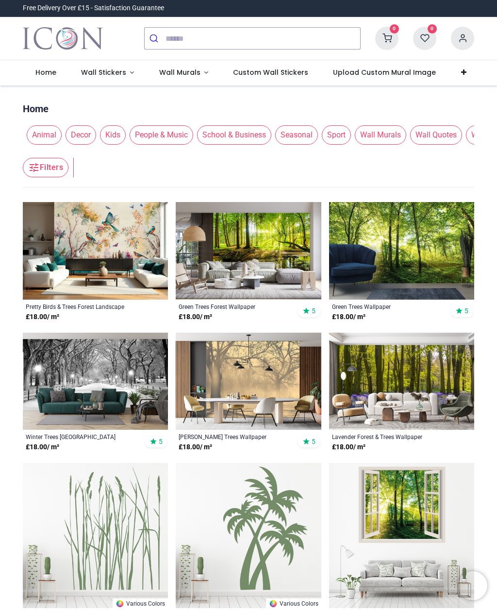
click at [117, 71] on span "Wall Stickers" at bounding box center [103, 72] width 45 height 10
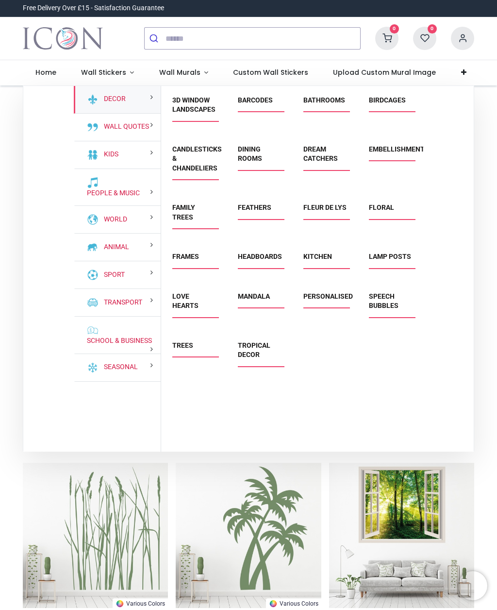
click at [254, 208] on link "Feathers" at bounding box center [254, 207] width 33 height 8
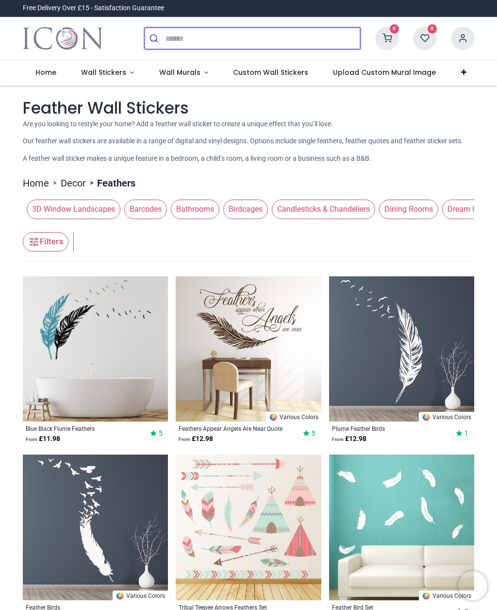
click at [173, 34] on input "search" at bounding box center [262, 38] width 195 height 21
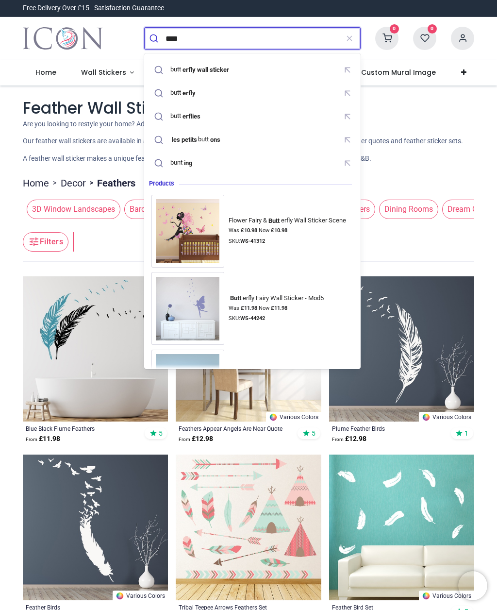
click at [184, 93] on mark "erfly" at bounding box center [189, 93] width 16 height 10
type input "*********"
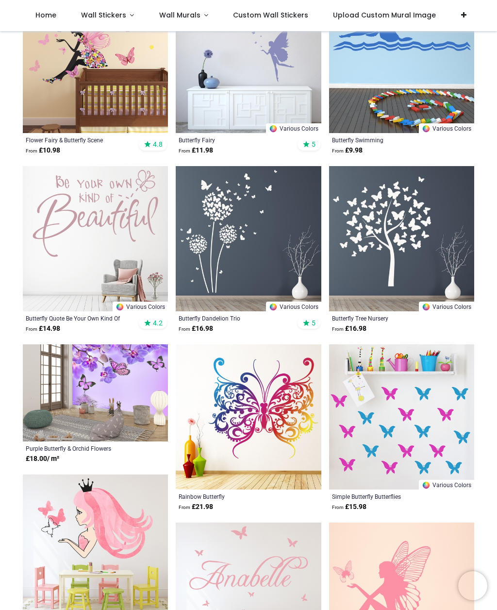
scroll to position [161, 0]
click at [243, 243] on img at bounding box center [248, 237] width 145 height 145
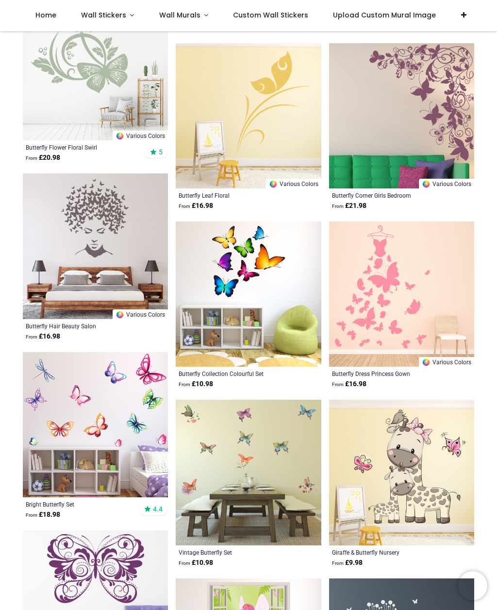
scroll to position [998, 0]
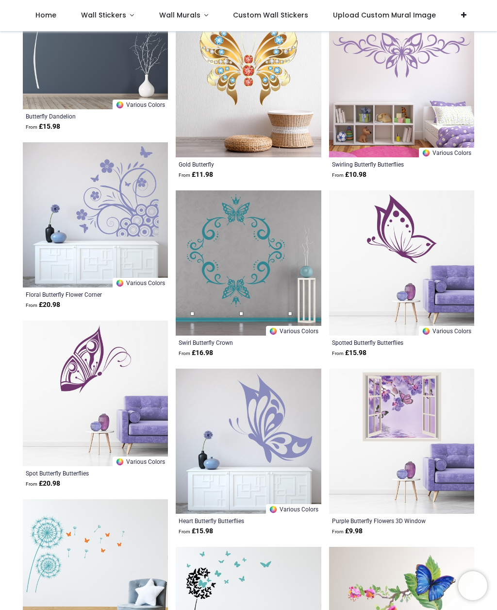
scroll to position [2454, 0]
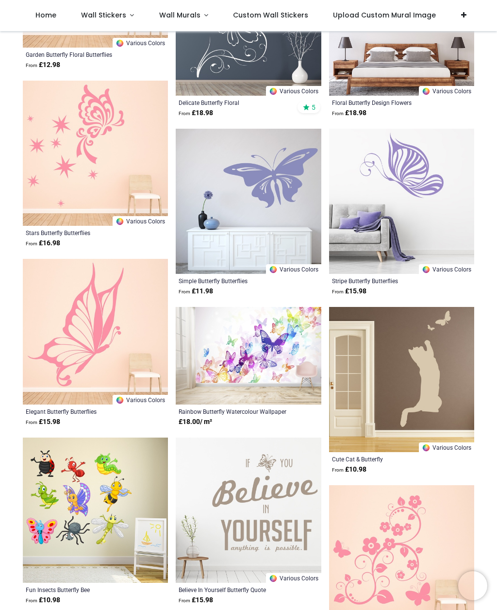
scroll to position [4120, 0]
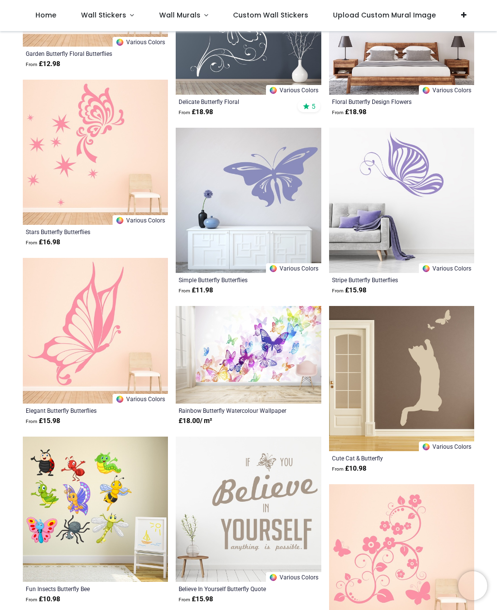
click at [266, 352] on img at bounding box center [248, 355] width 145 height 98
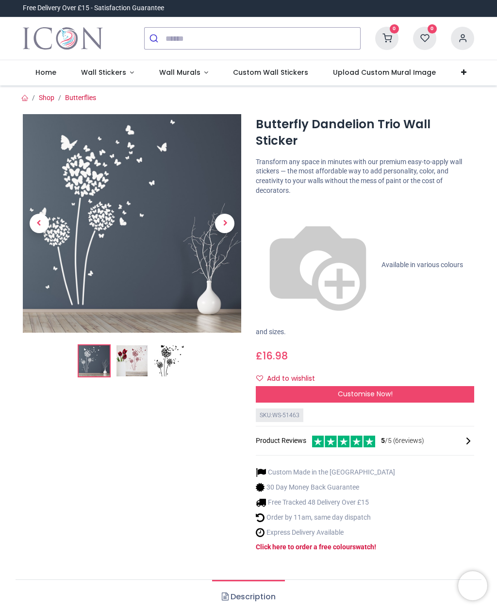
click at [392, 389] on span "Customise Now!" at bounding box center [365, 394] width 55 height 10
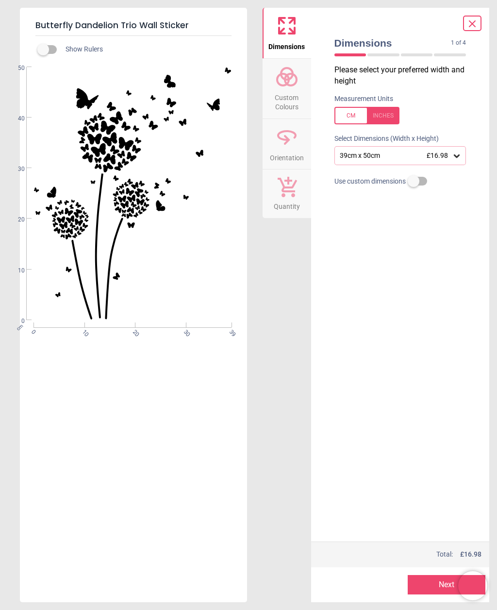
click at [461, 157] on icon at bounding box center [457, 156] width 10 height 10
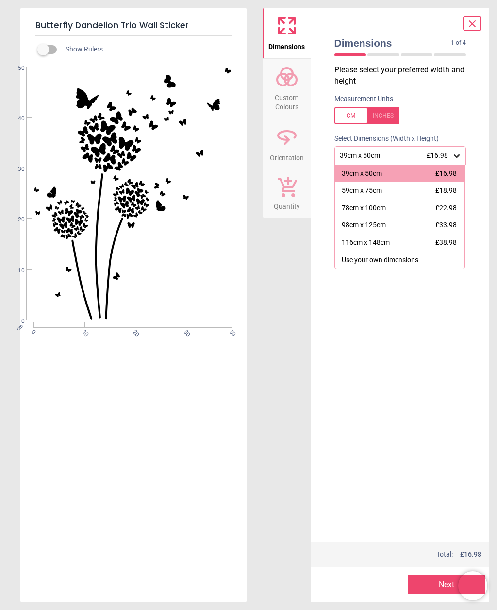
click at [395, 210] on div "78cm x 100cm £22.98" at bounding box center [400, 207] width 130 height 17
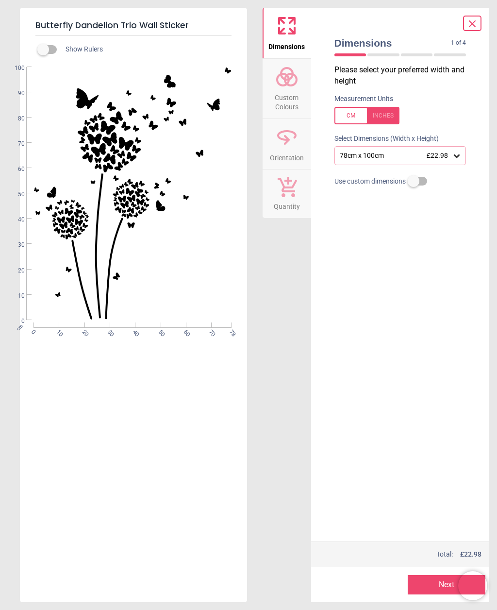
click at [288, 92] on span "Custom Colours" at bounding box center [287, 100] width 47 height 24
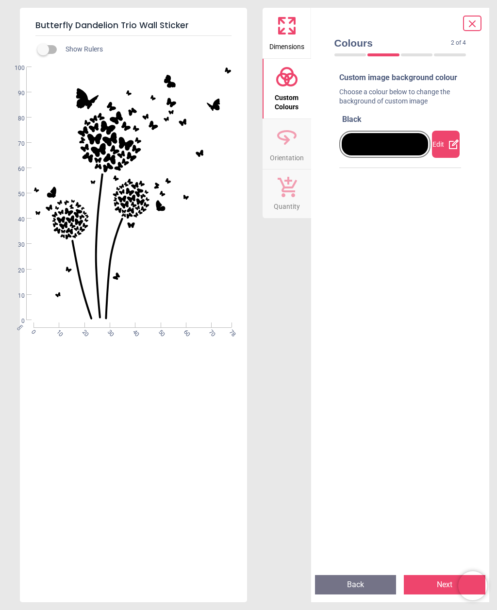
click at [442, 157] on div "Edit" at bounding box center [446, 144] width 28 height 27
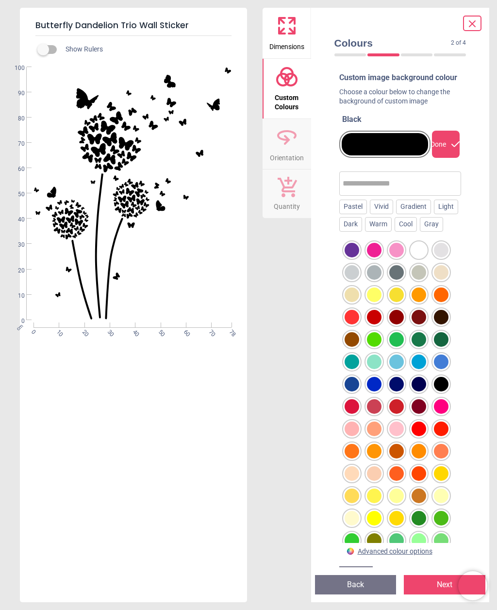
click at [416, 214] on div "Gradient" at bounding box center [413, 206] width 35 height 15
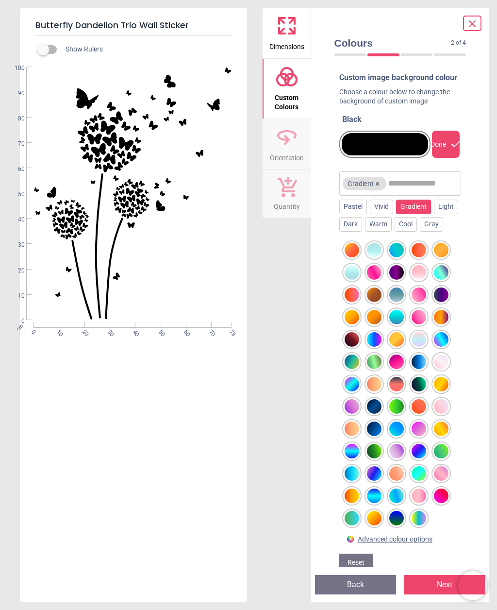
click at [445, 347] on div at bounding box center [441, 339] width 15 height 15
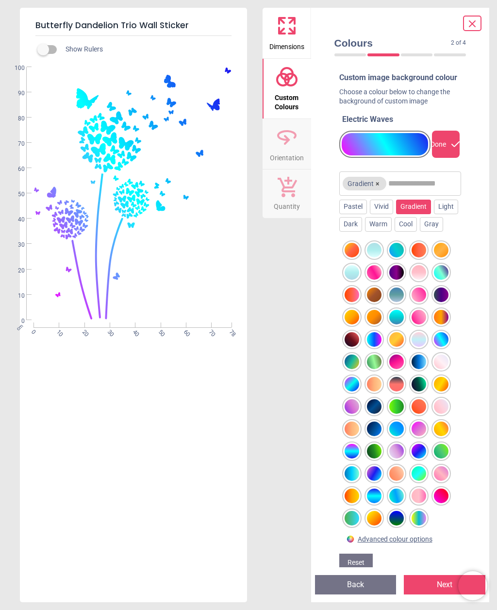
click at [415, 458] on div at bounding box center [419, 451] width 15 height 15
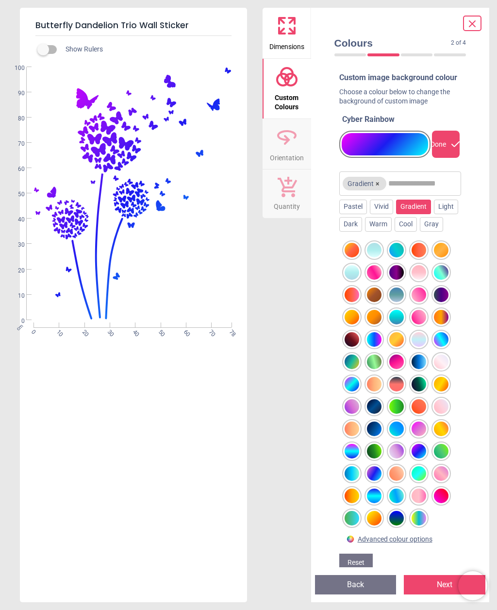
click at [350, 458] on div at bounding box center [352, 451] width 15 height 15
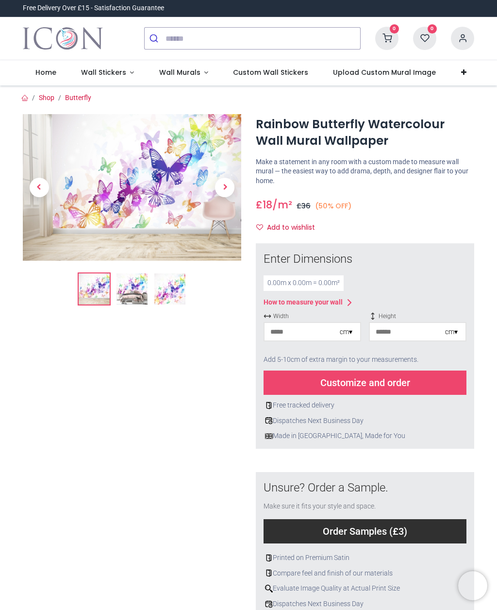
click at [116, 66] on link "Wall Stickers" at bounding box center [107, 72] width 78 height 25
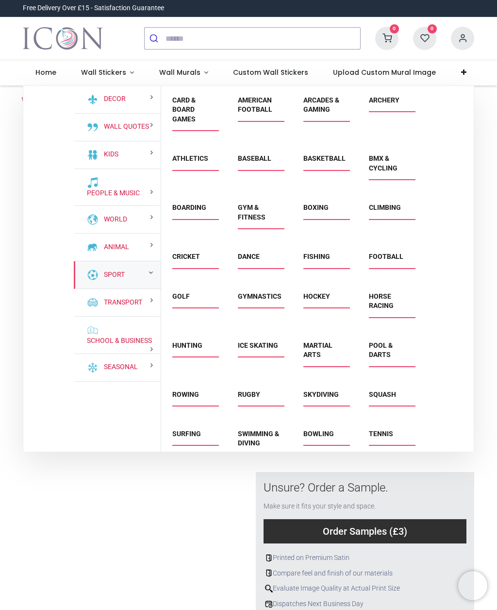
click at [147, 271] on div "Sport" at bounding box center [117, 275] width 87 height 28
click at [193, 209] on link "Boarding" at bounding box center [189, 207] width 34 height 8
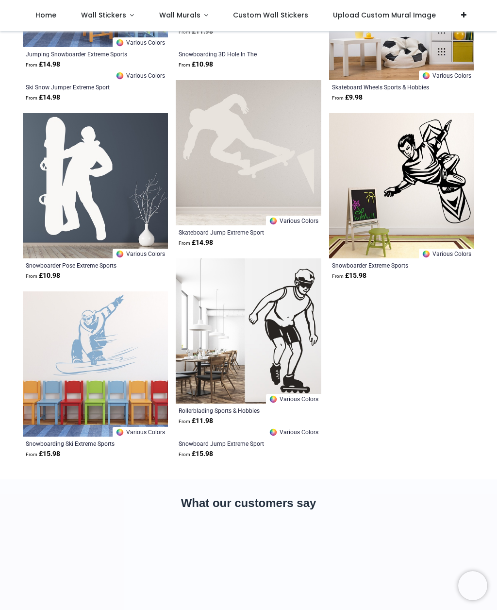
scroll to position [2322, 0]
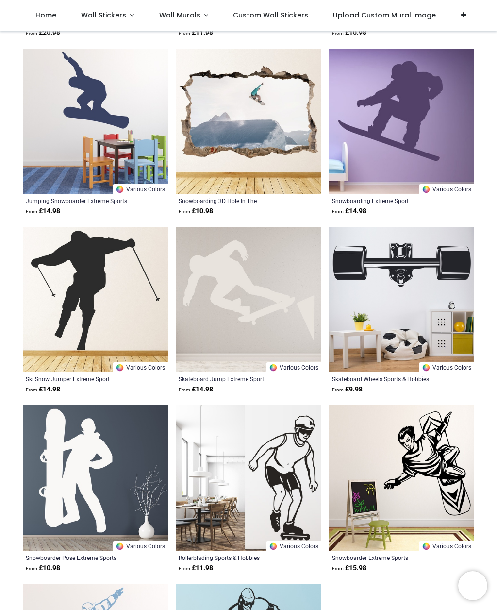
click at [119, 16] on span "Wall Stickers" at bounding box center [103, 15] width 45 height 10
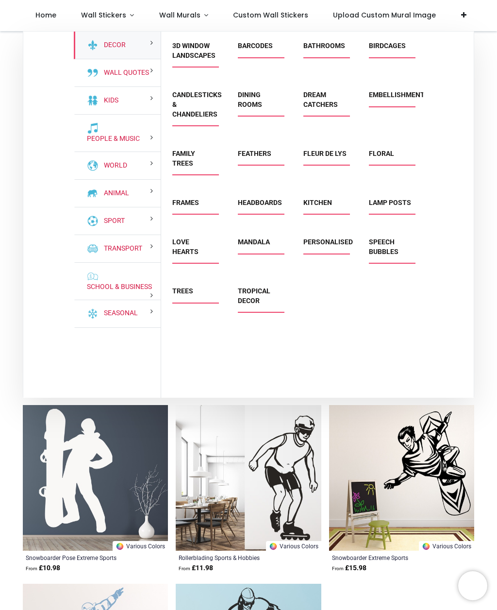
click at [134, 220] on div "Sport" at bounding box center [117, 221] width 87 height 28
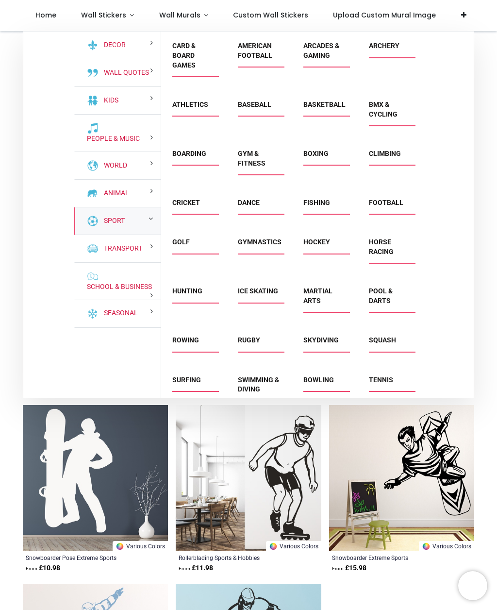
click at [318, 289] on link "Martial Arts" at bounding box center [317, 295] width 29 height 17
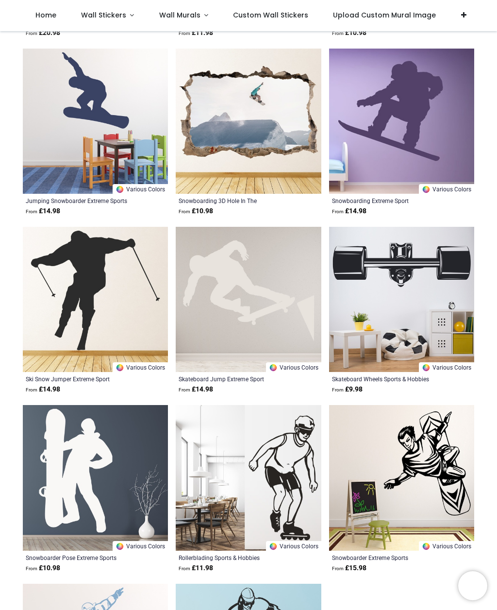
click at [110, 20] on link "Wall Stickers" at bounding box center [107, 15] width 78 height 31
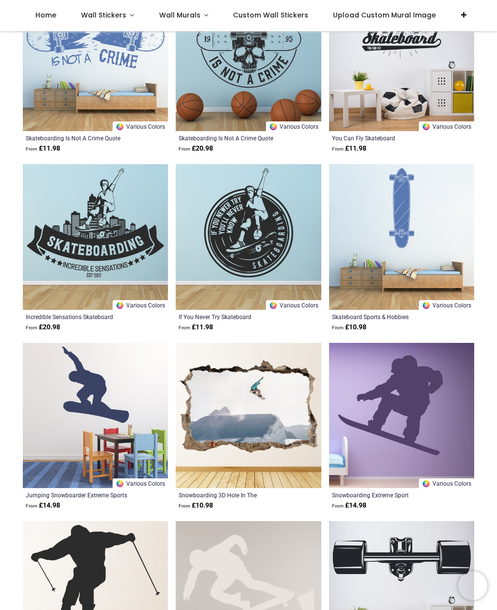
scroll to position [2021, 0]
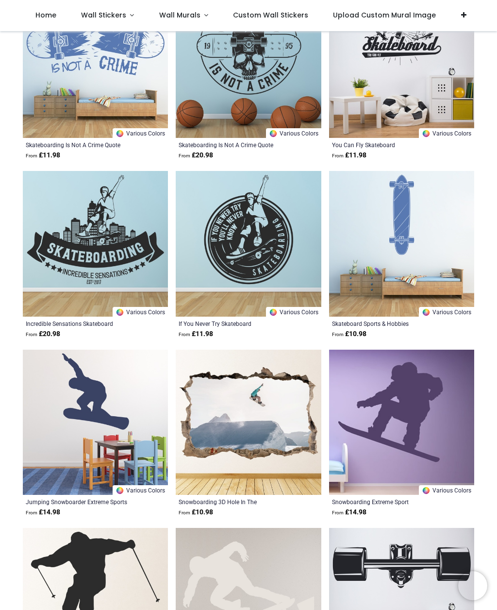
click at [128, 14] on link "Wall Stickers" at bounding box center [107, 15] width 78 height 31
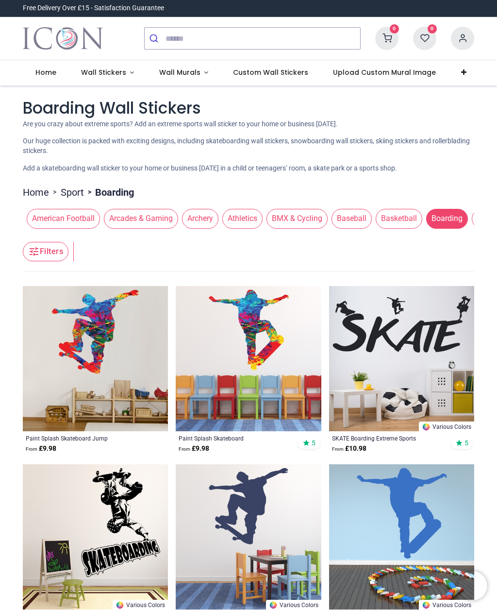
click at [279, 69] on span "Custom Wall Stickers" at bounding box center [270, 72] width 75 height 10
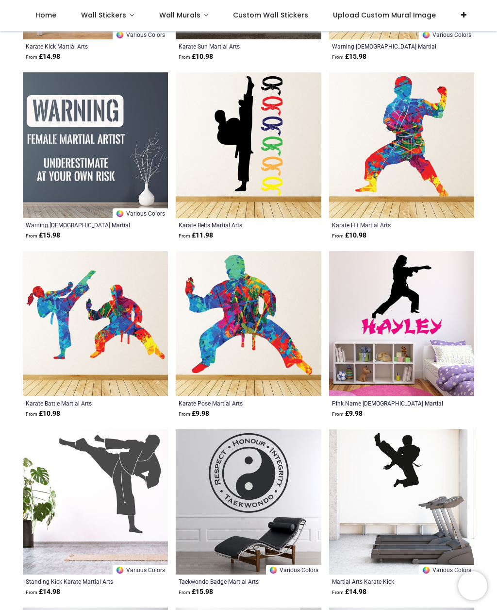
scroll to position [857, 0]
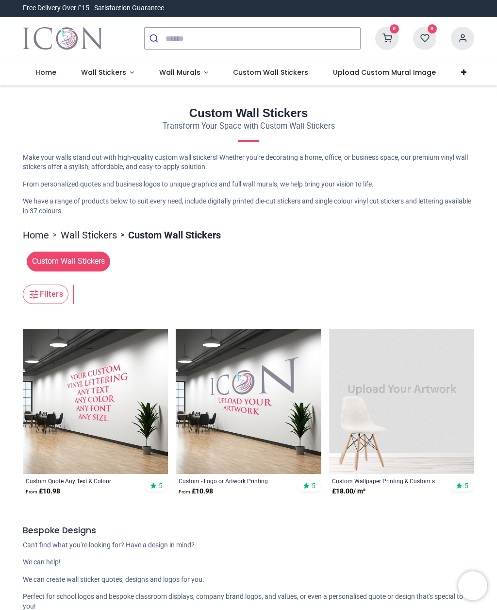
click at [116, 77] on link "Wall Stickers" at bounding box center [107, 72] width 78 height 25
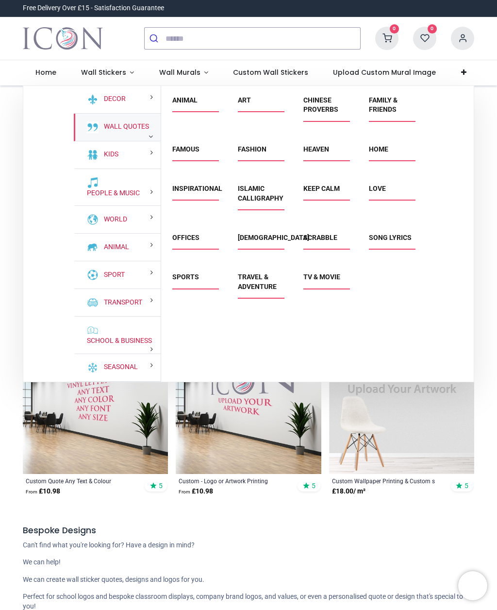
click at [121, 122] on link "Wall Quotes" at bounding box center [124, 127] width 49 height 10
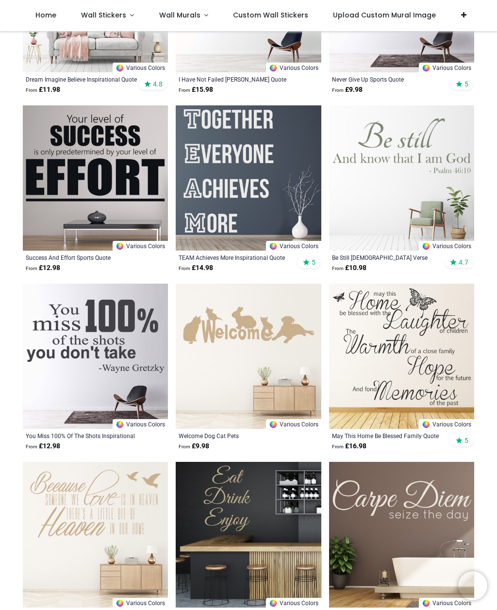
scroll to position [1196, 0]
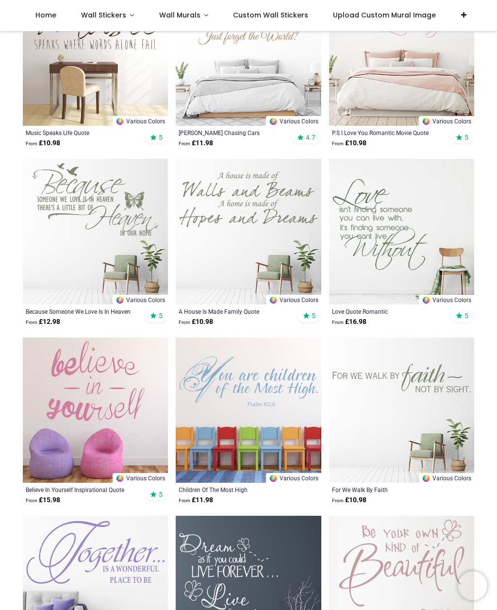
scroll to position [4174, 0]
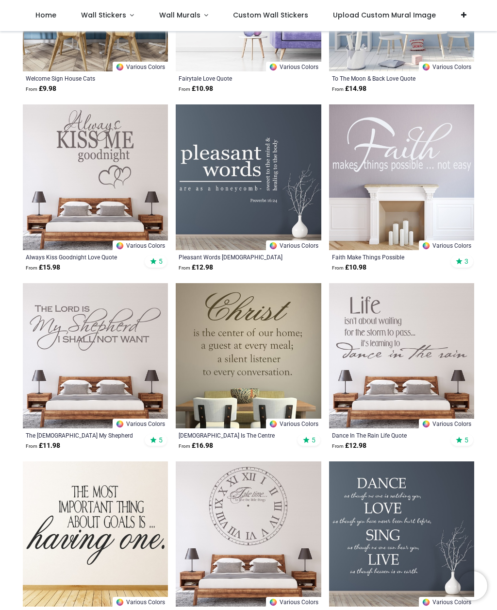
scroll to position [5294, 0]
